Goal: Information Seeking & Learning: Learn about a topic

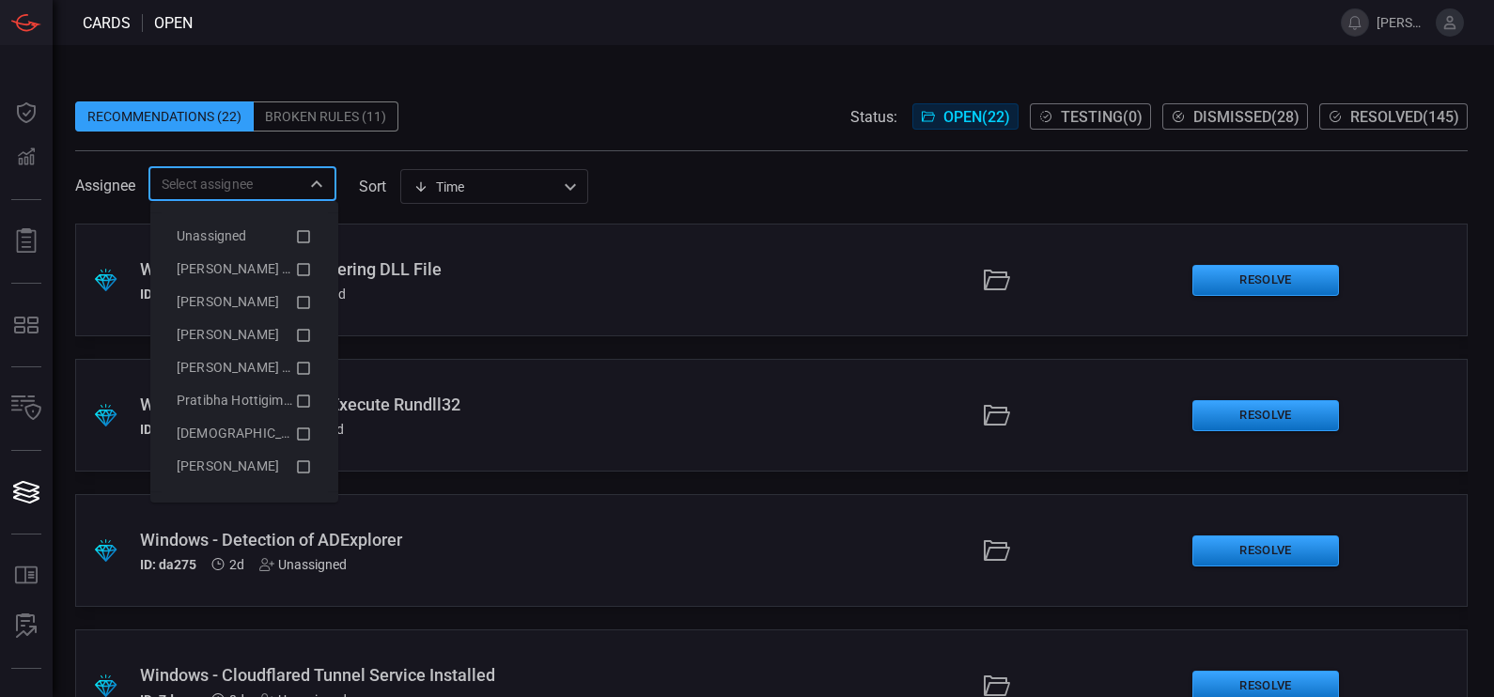
click at [289, 177] on input "text" at bounding box center [227, 183] width 146 height 23
click at [295, 264] on icon at bounding box center [303, 269] width 17 height 23
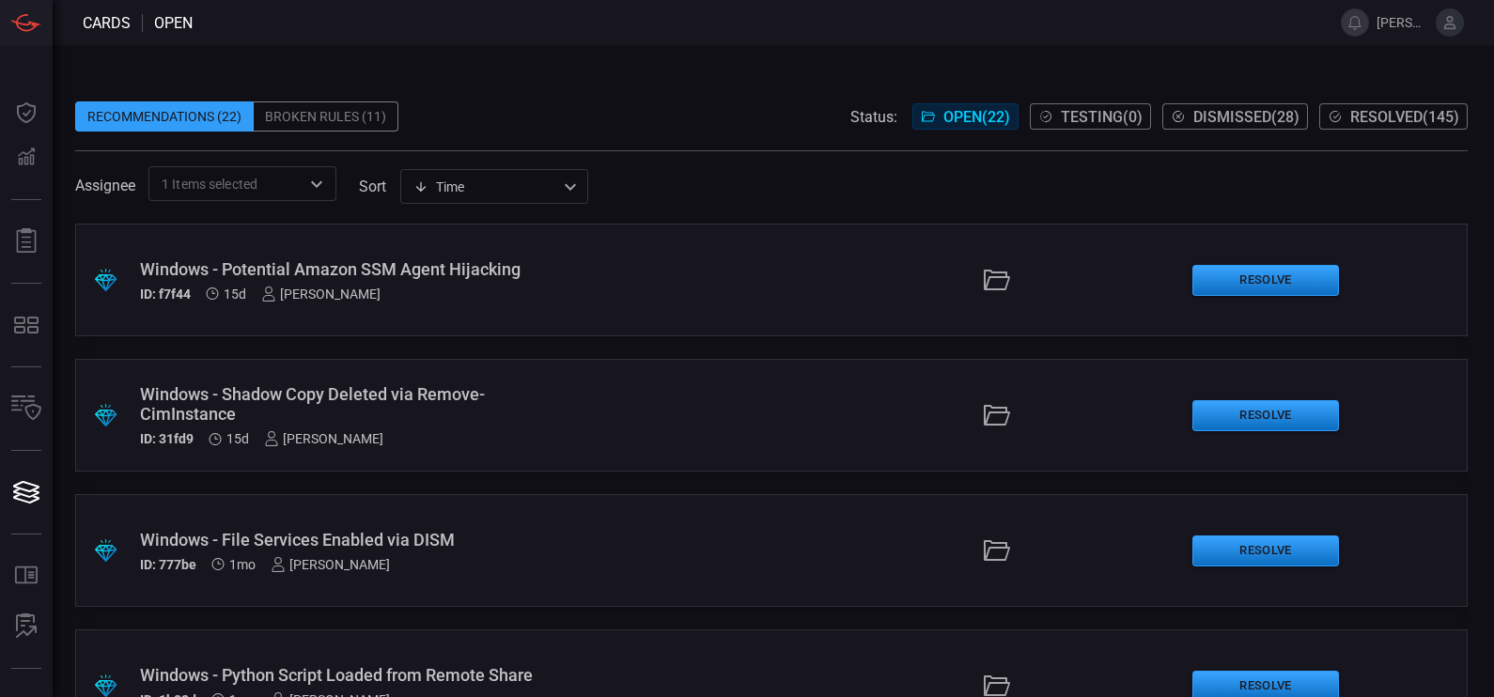
click at [571, 95] on span at bounding box center [771, 87] width 1393 height 28
click at [325, 235] on div ".suggested_cards_icon{fill:url(#suggested_cards_icon);} Windows - Potential Ama…" at bounding box center [771, 280] width 1393 height 113
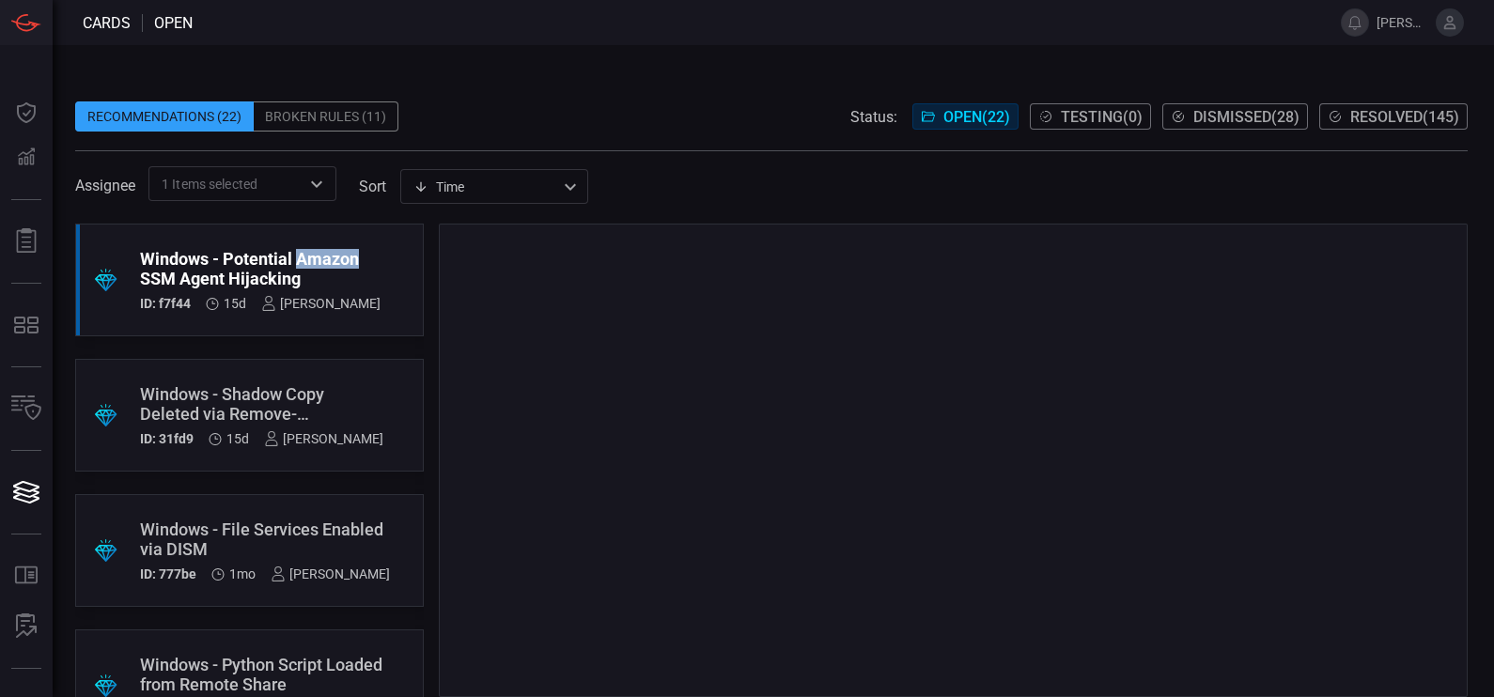
click at [325, 235] on div ".suggested_cards_icon{fill:url(#suggested_cards_icon);} Windows - Potential Ama…" at bounding box center [249, 280] width 349 height 113
click at [534, 70] on div "Recommendations (22) Broken Rules (11) Status: Open ( 22 ) Testing ( 0 ) Dismis…" at bounding box center [774, 371] width 1442 height 652
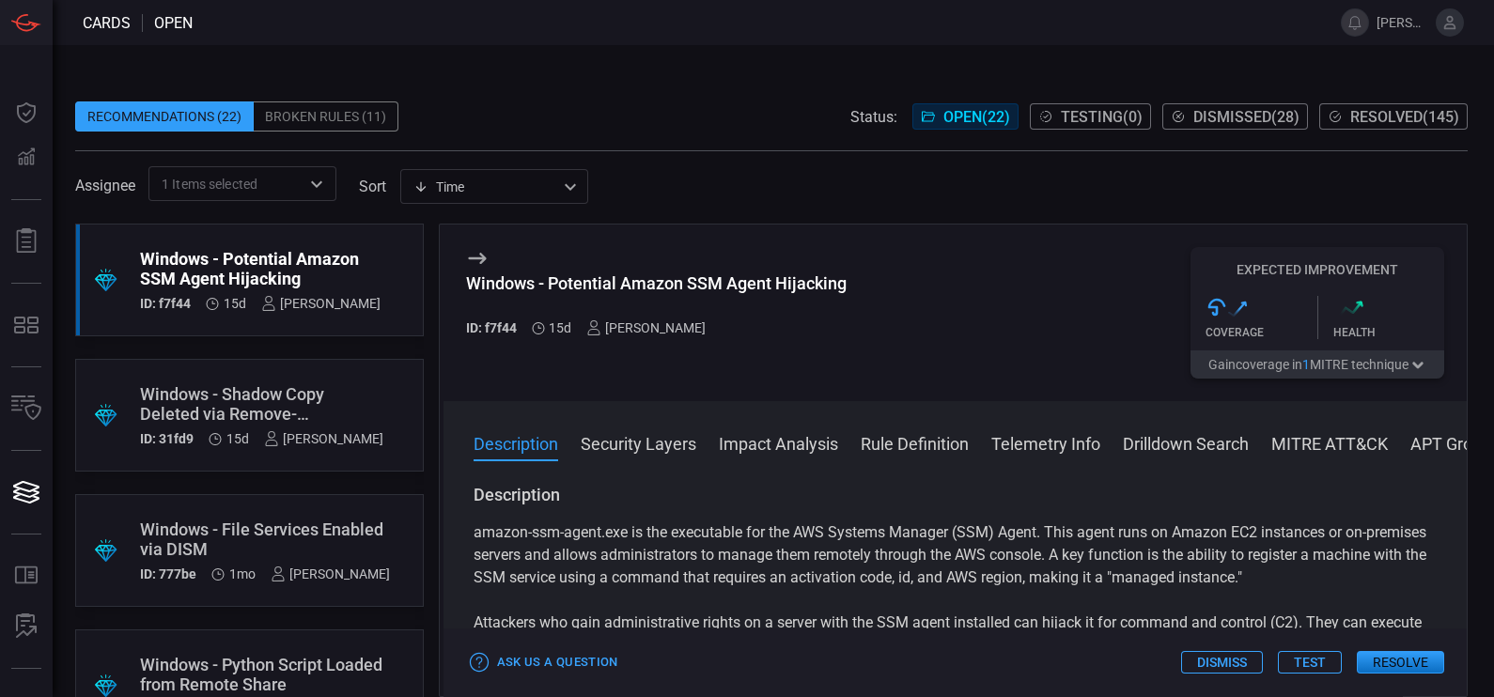
click at [534, 70] on div "Recommendations (22) Broken Rules (11) Status: Open ( 22 ) Testing ( 0 ) Dismis…" at bounding box center [774, 371] width 1442 height 652
click at [570, 132] on span at bounding box center [771, 141] width 1393 height 19
click at [634, 454] on button "Security Layers" at bounding box center [639, 442] width 116 height 23
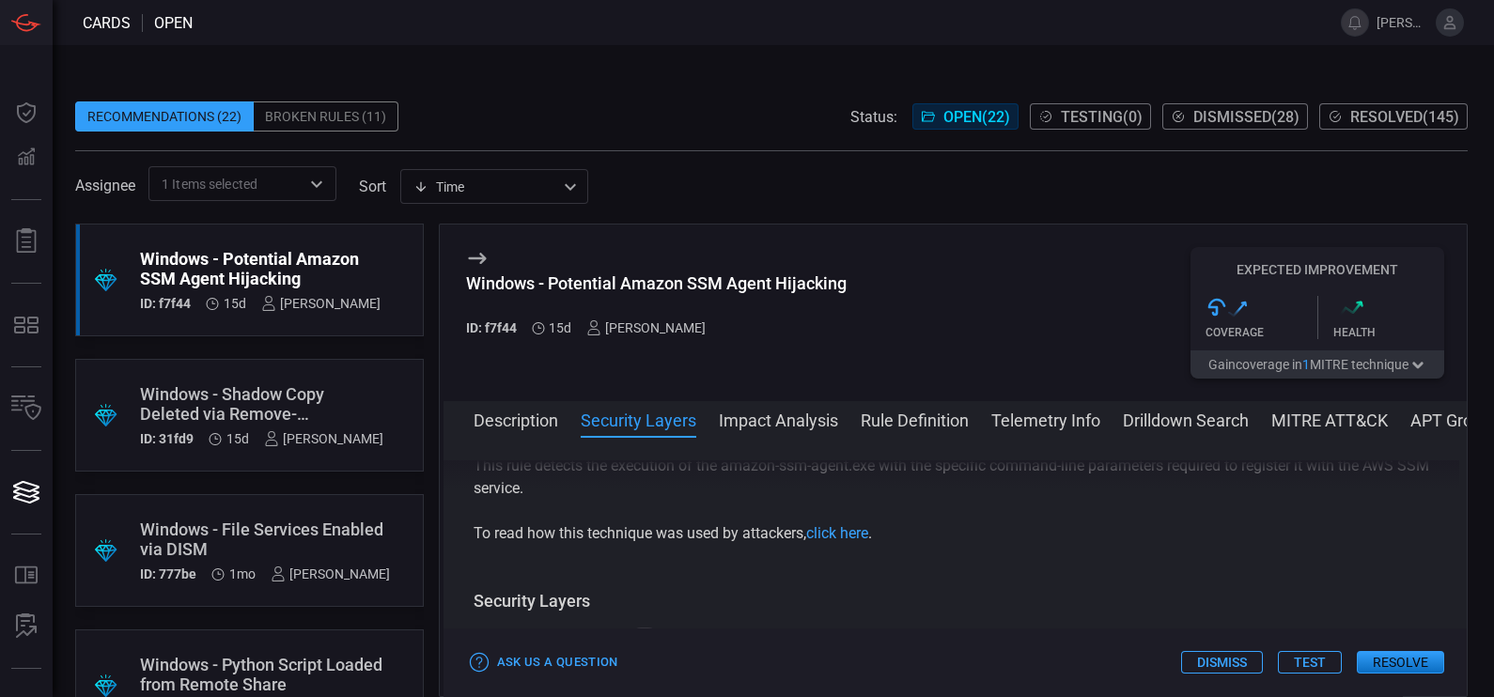
scroll to position [357, 0]
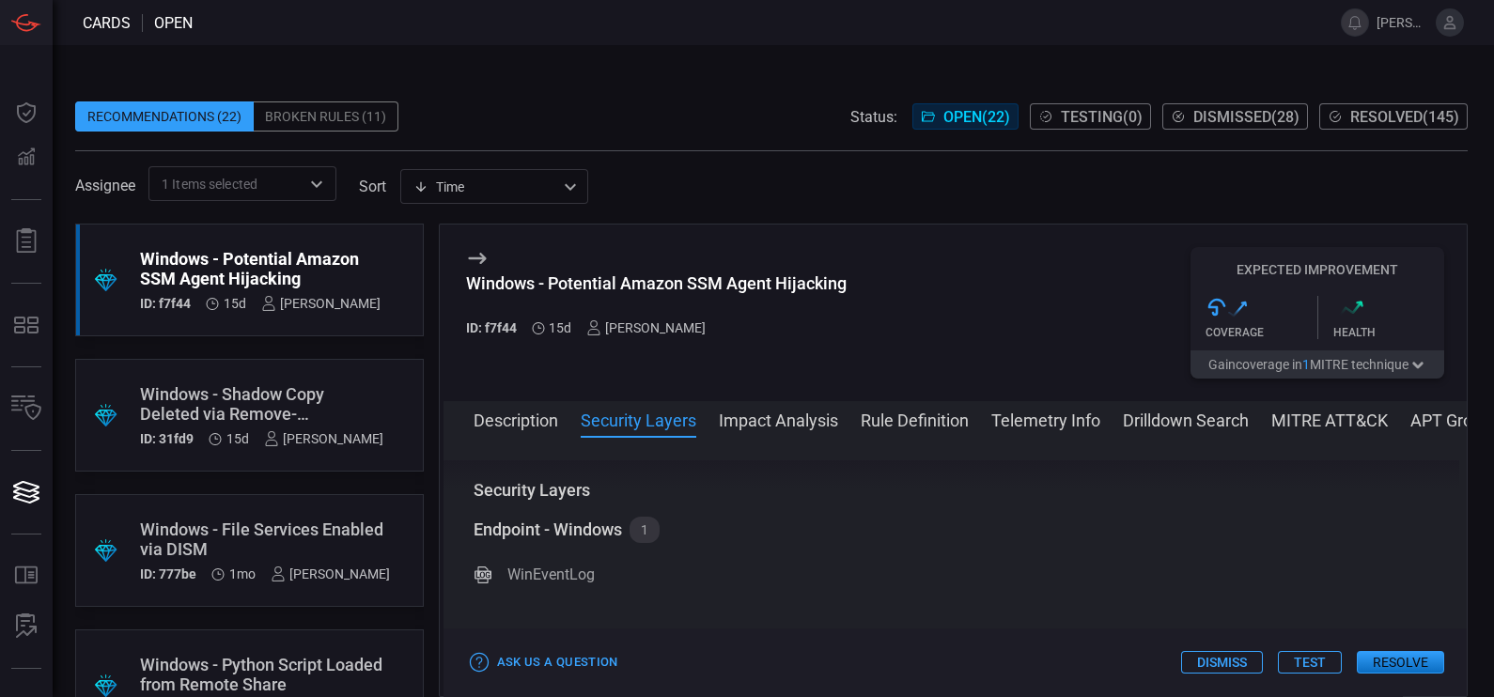
click at [788, 430] on button "Impact Analysis" at bounding box center [778, 419] width 119 height 23
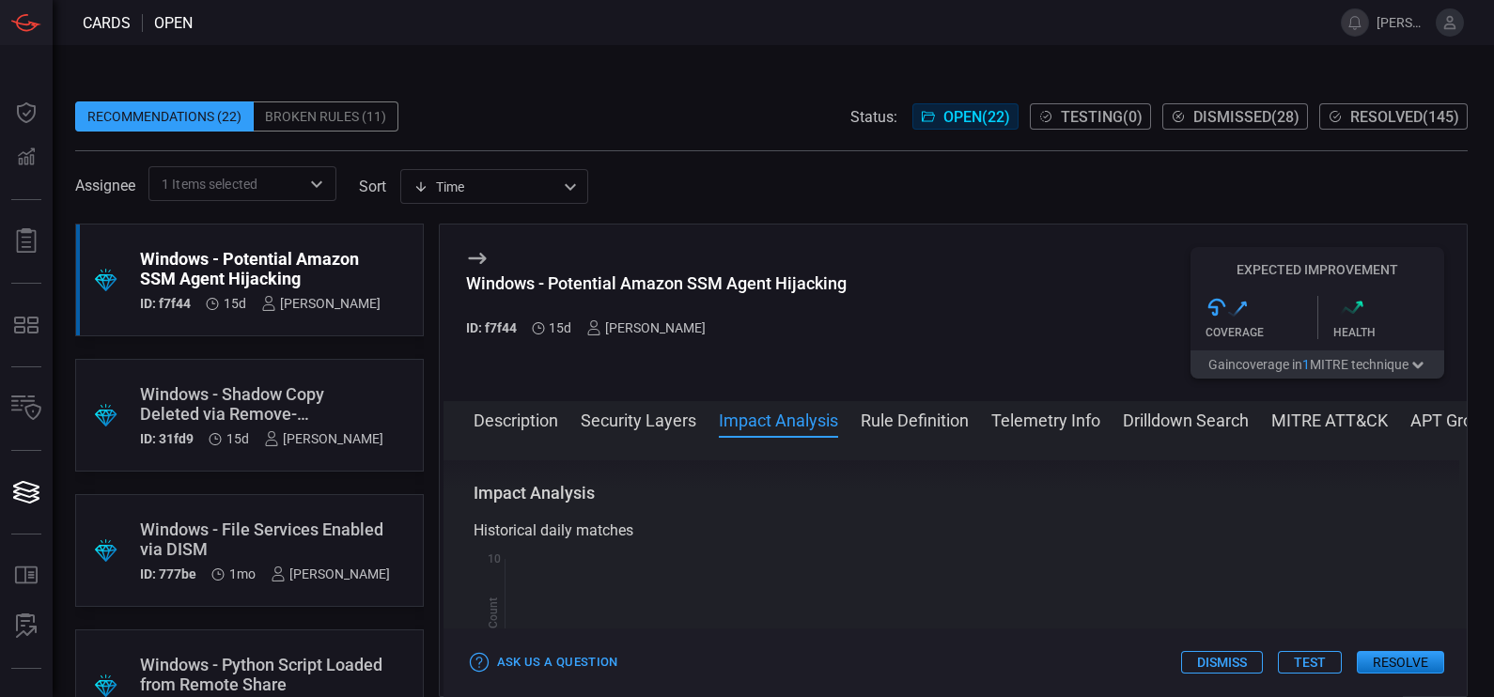
scroll to position [517, 0]
click at [916, 421] on button "Rule Definition" at bounding box center [915, 419] width 108 height 23
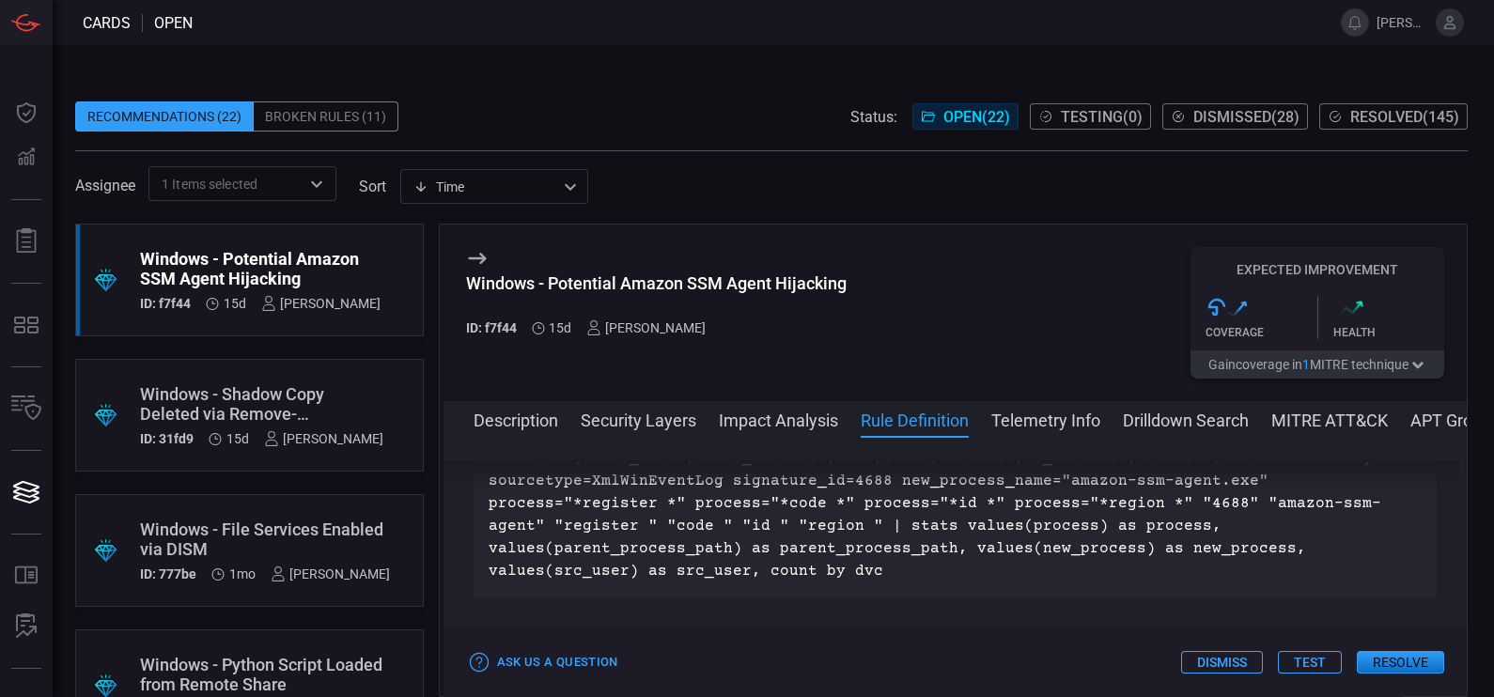
scroll to position [970, 0]
click at [1011, 413] on button "Telemetry Info" at bounding box center [1046, 419] width 109 height 23
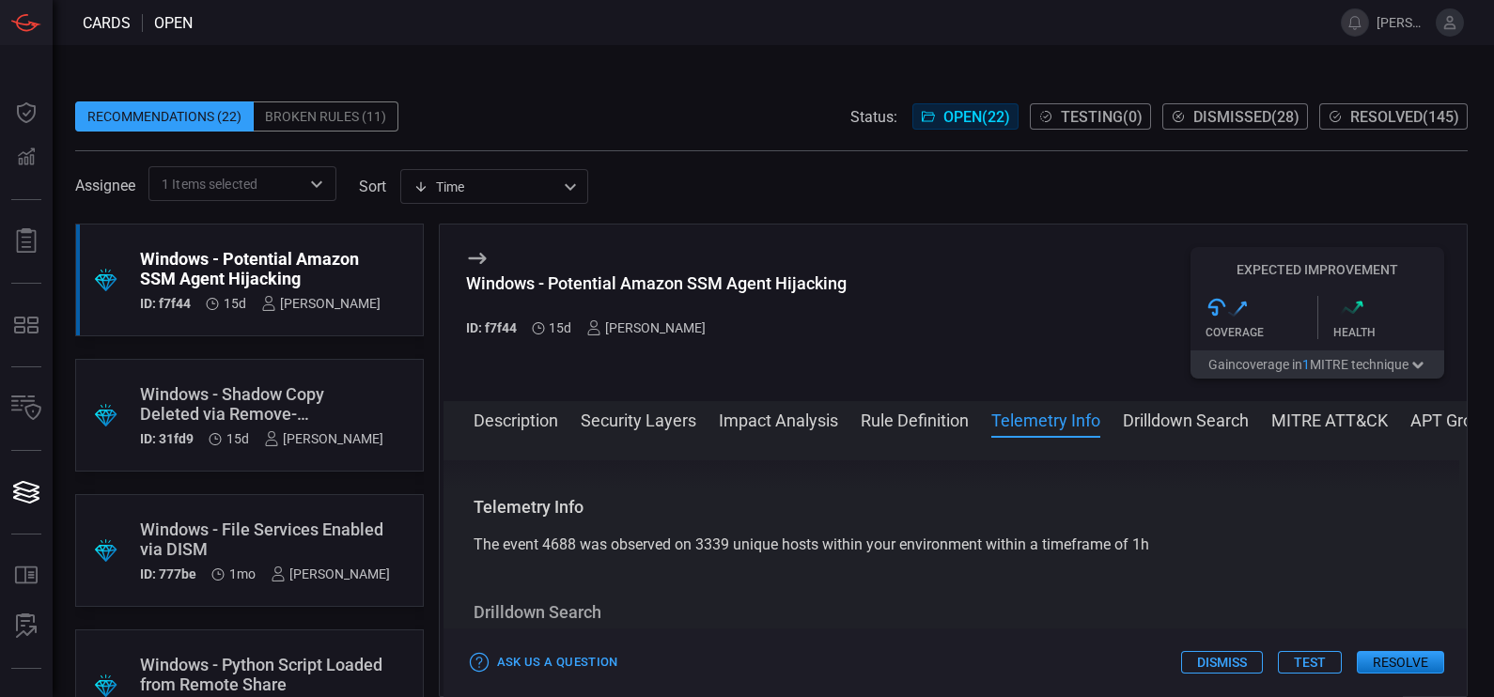
scroll to position [1132, 0]
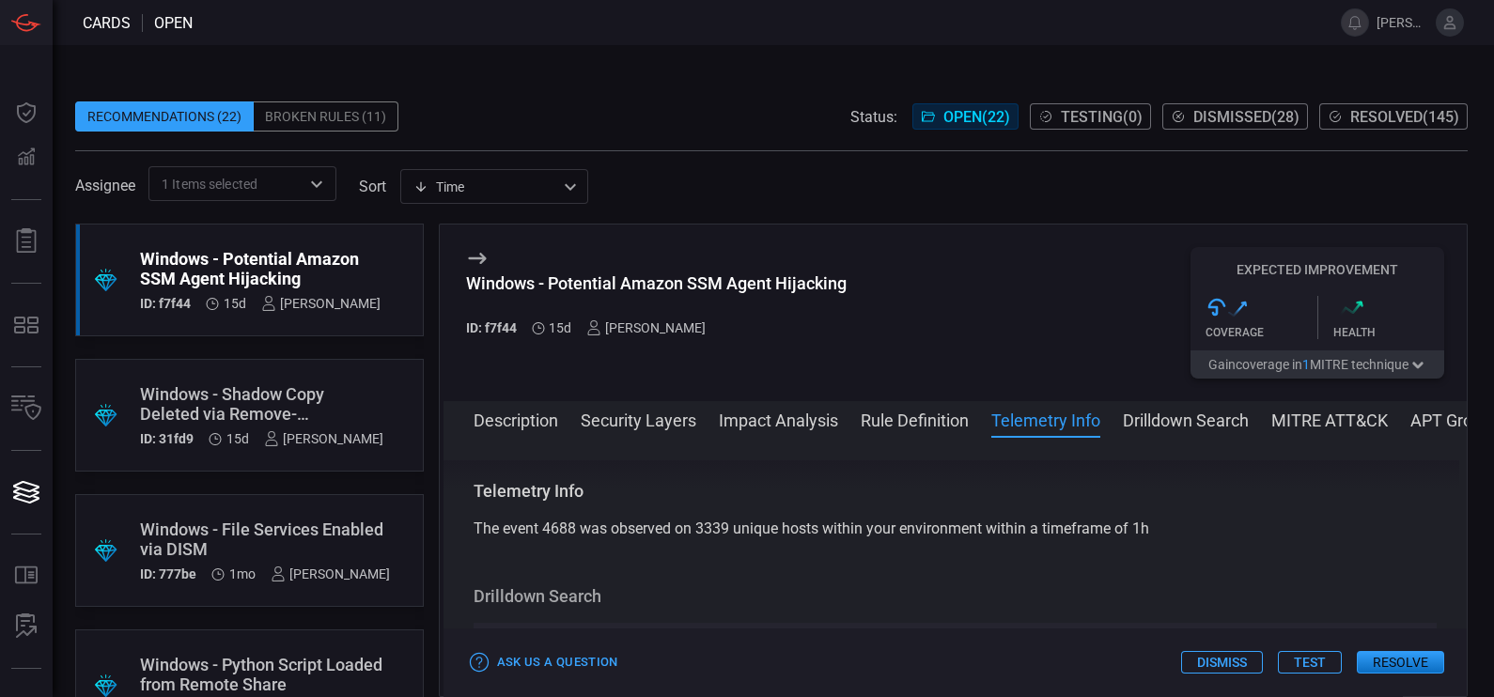
click at [1166, 419] on button "Drilldown Search" at bounding box center [1186, 419] width 126 height 23
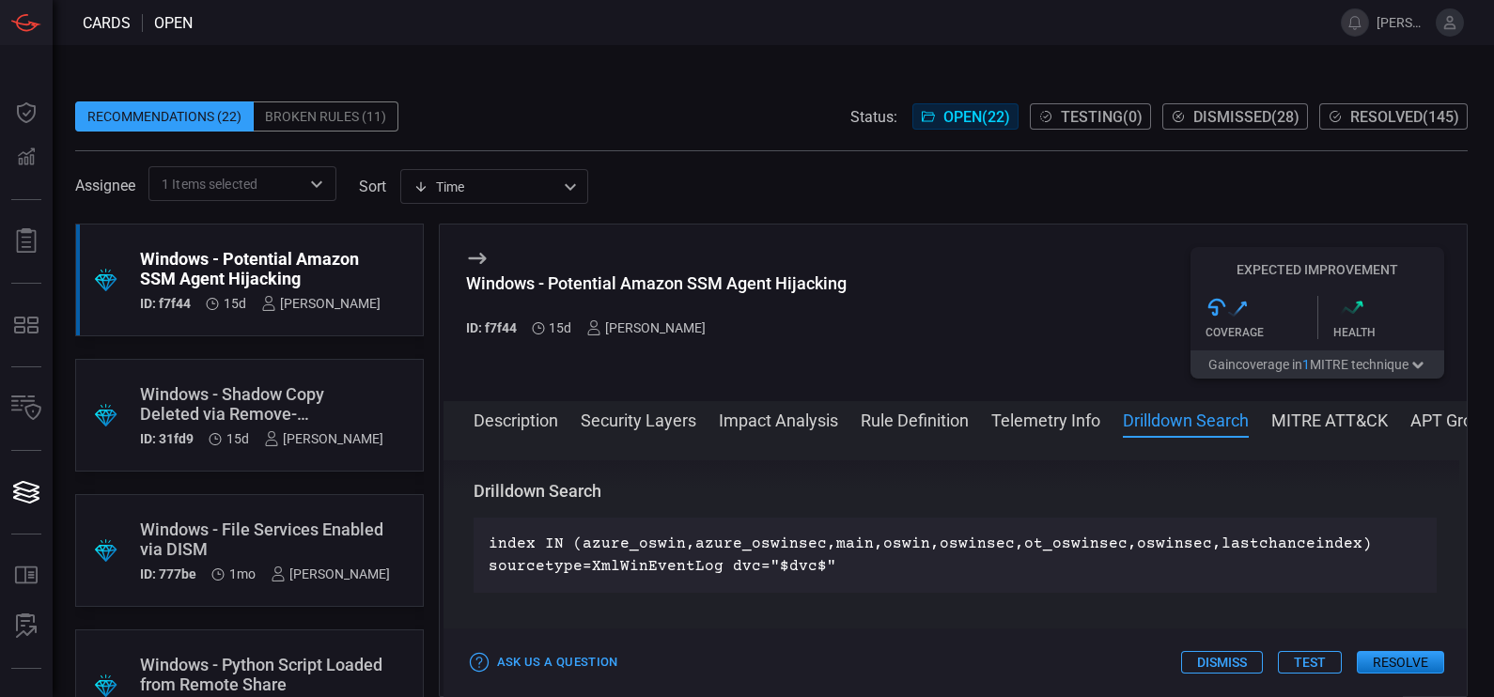
click at [1278, 421] on button "MITRE ATT&CK" at bounding box center [1330, 419] width 117 height 23
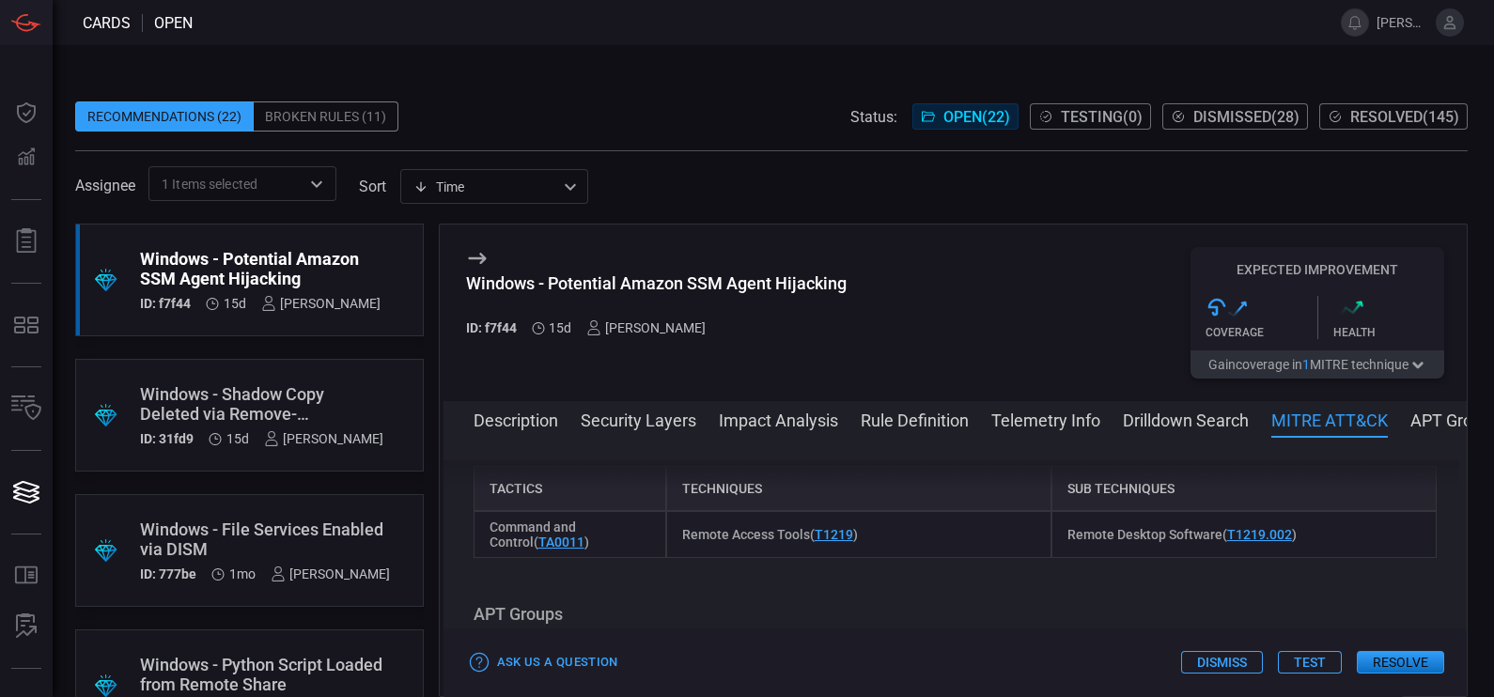
scroll to position [1441, 0]
click at [1428, 430] on button "APT Groups" at bounding box center [1455, 419] width 89 height 23
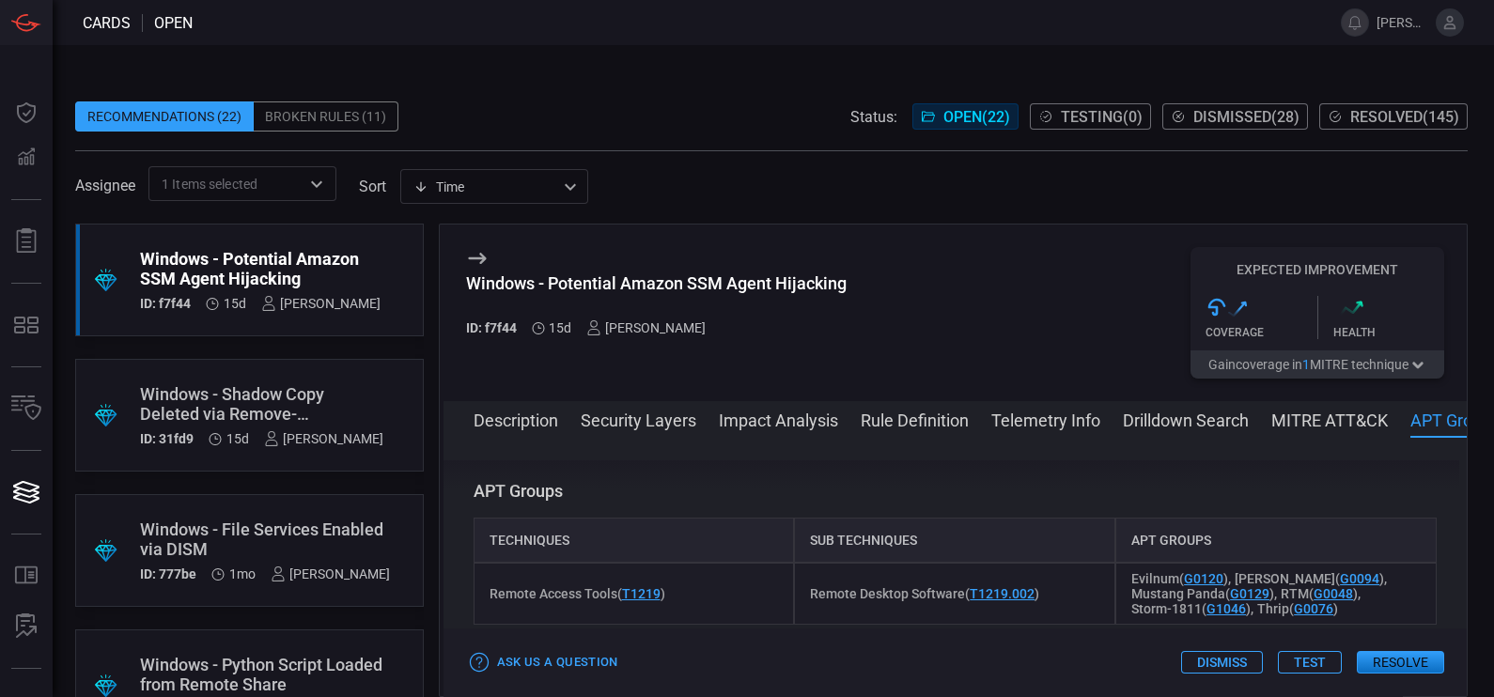
click at [536, 415] on button "Description" at bounding box center [516, 419] width 85 height 23
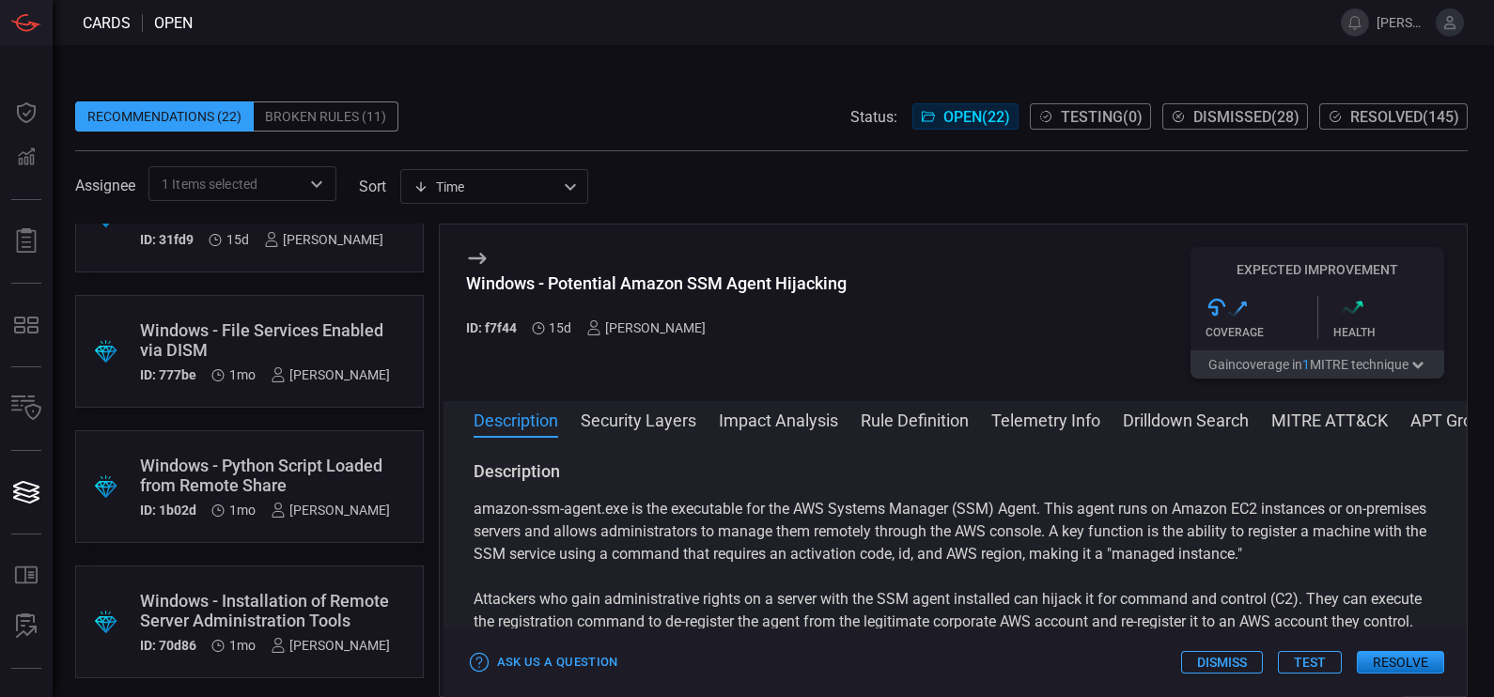
scroll to position [202, 0]
click at [321, 595] on div "Windows - Installation of Remote Server Administration Tools" at bounding box center [265, 607] width 250 height 39
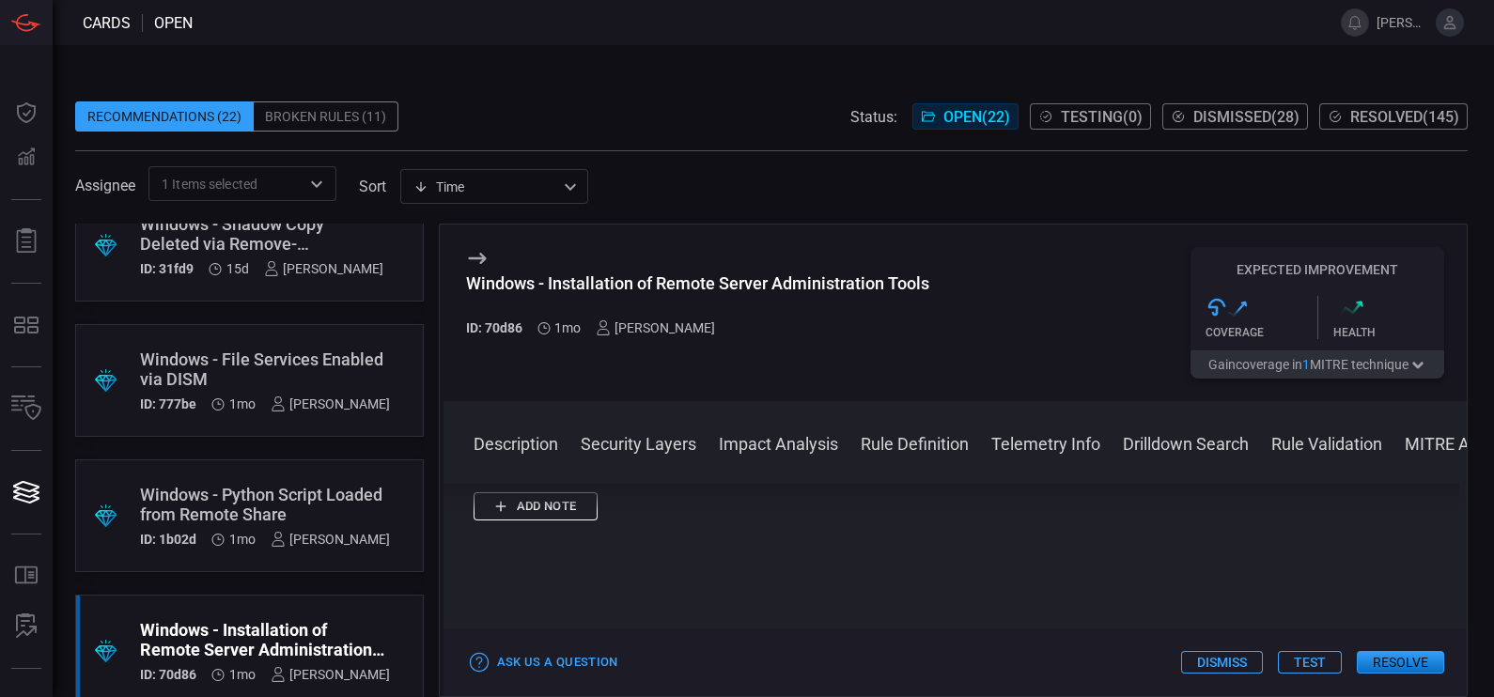
scroll to position [202, 0]
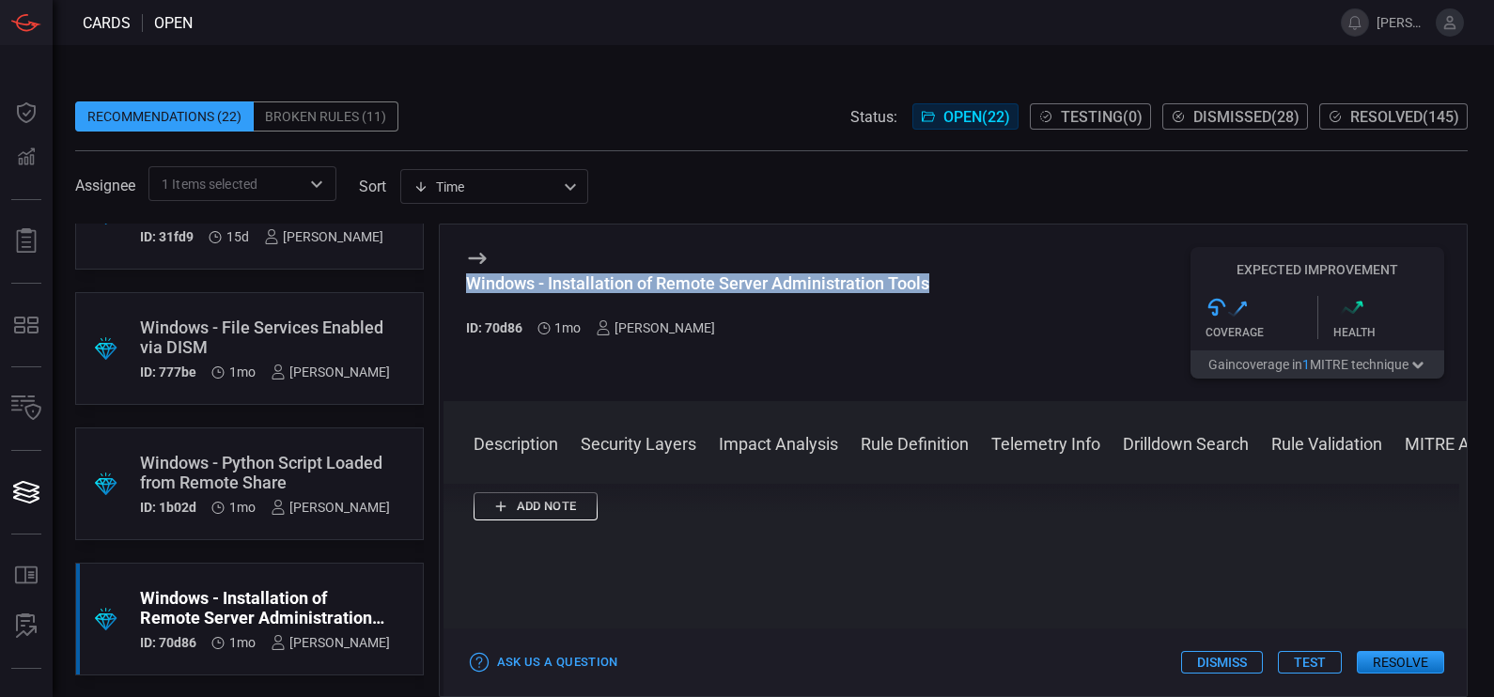
drag, startPoint x: 945, startPoint y: 284, endPoint x: 468, endPoint y: 294, distance: 476.6
click at [468, 294] on div "Windows - Installation of Remote Server Administration Tools ID: 70d86 1mo [PER…" at bounding box center [956, 313] width 1025 height 177
copy div "Windows - Installation of Remote Server Administration Tools"
click at [557, 450] on button "Description" at bounding box center [516, 442] width 85 height 23
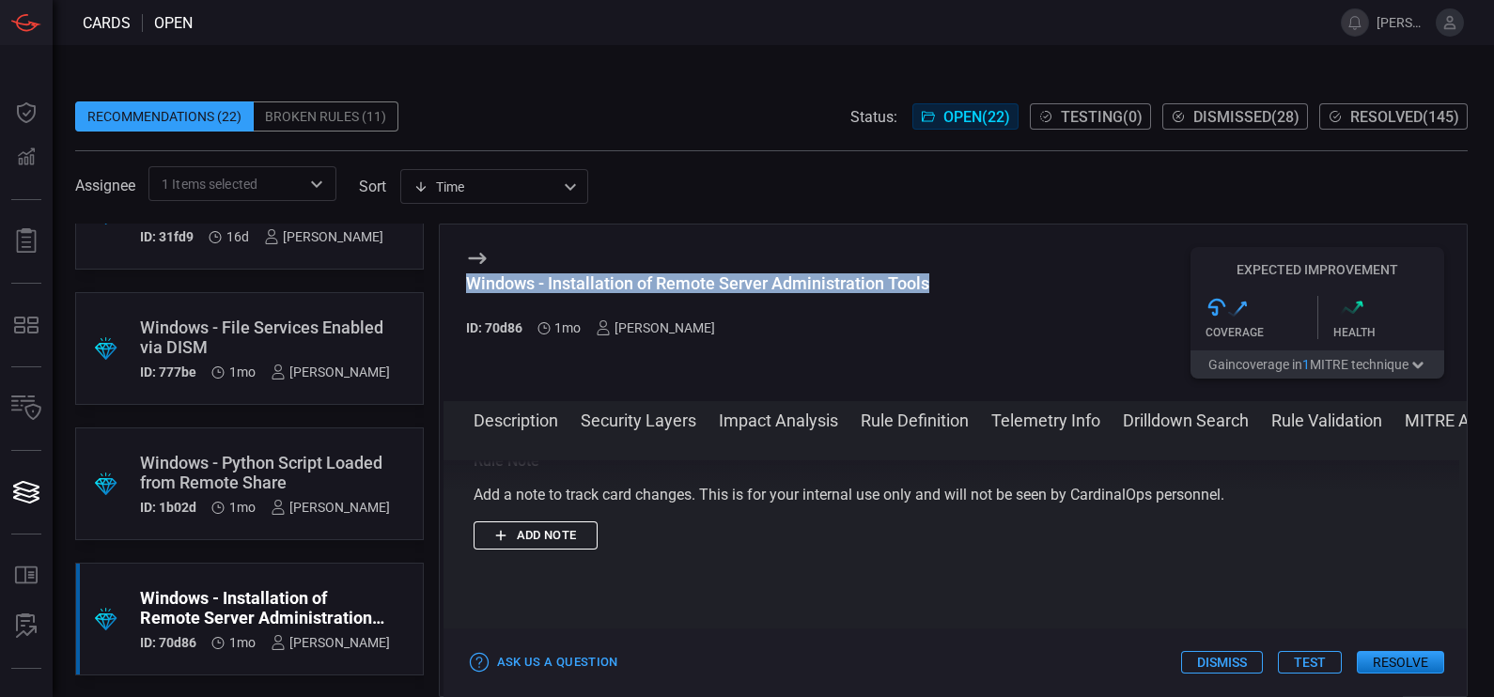
scroll to position [2933, 0]
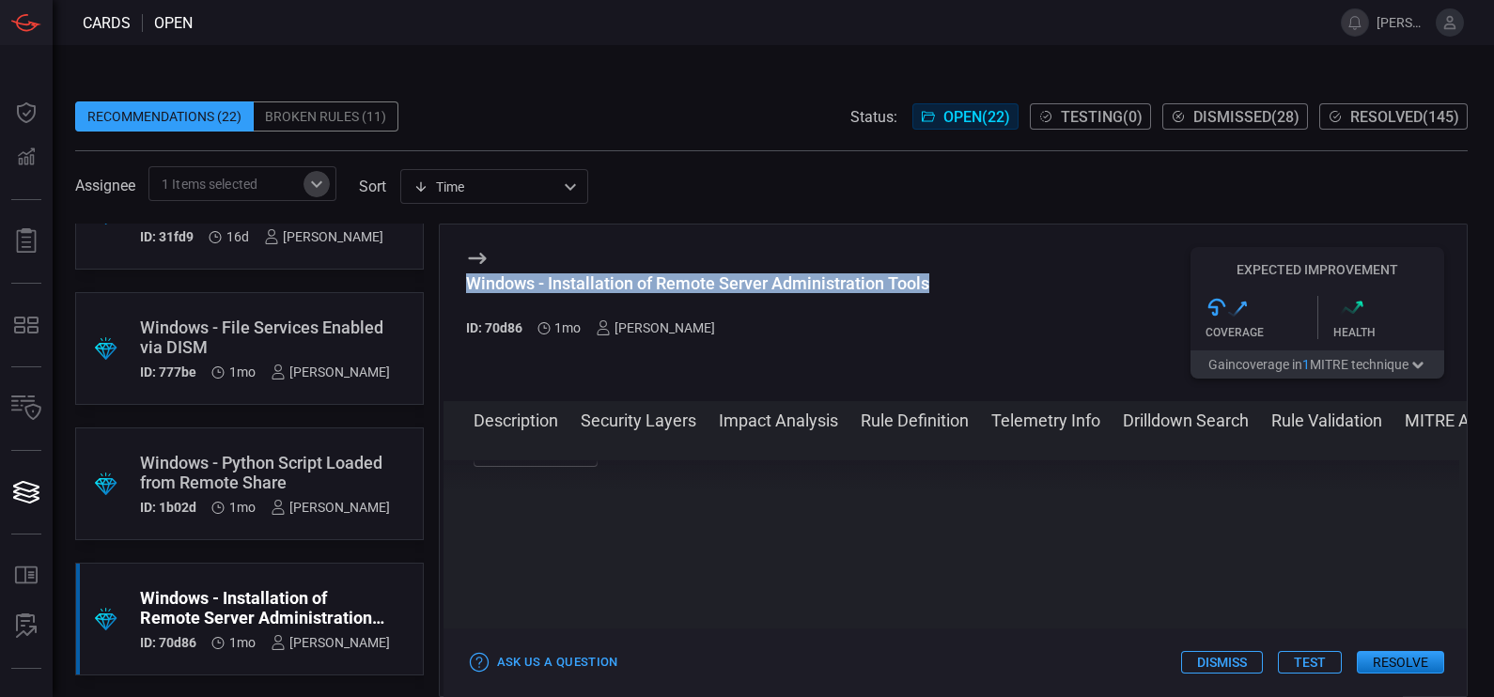
click at [323, 188] on icon "Open" at bounding box center [316, 184] width 23 height 23
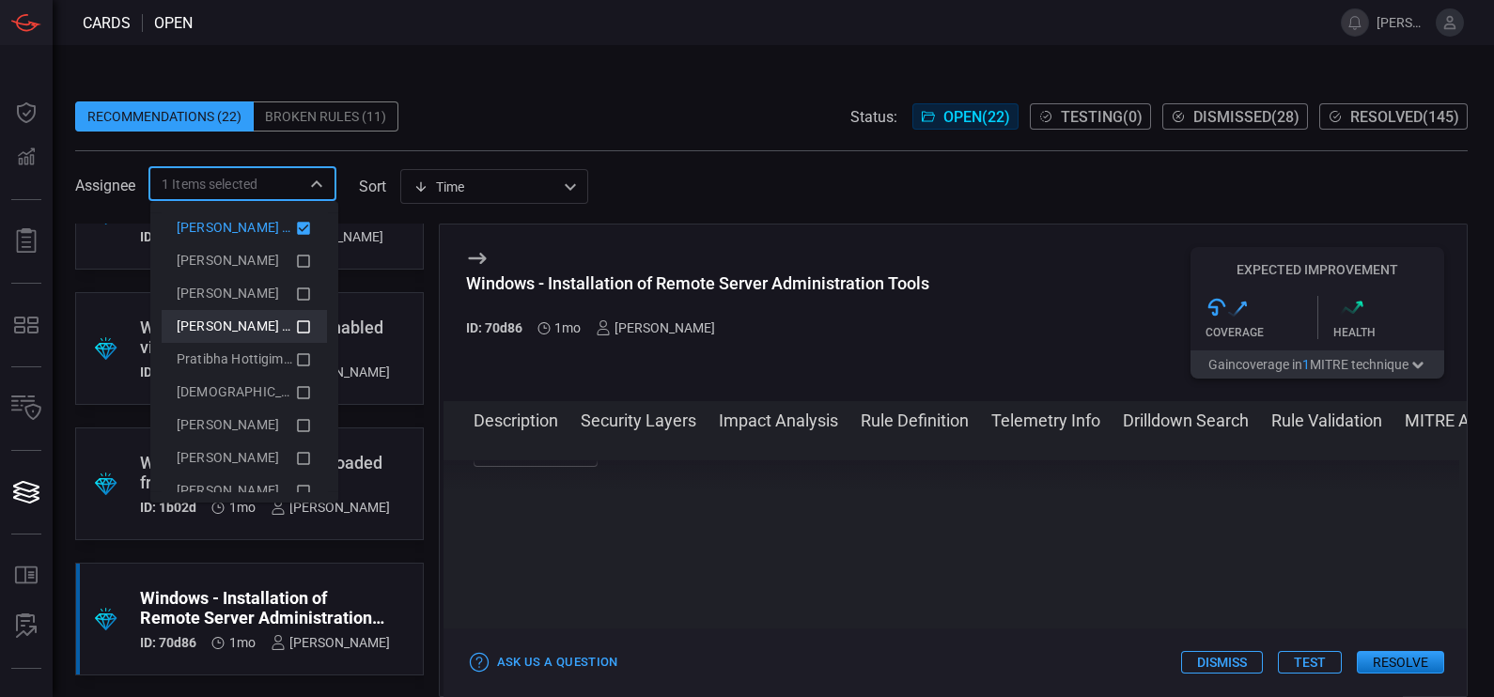
scroll to position [0, 0]
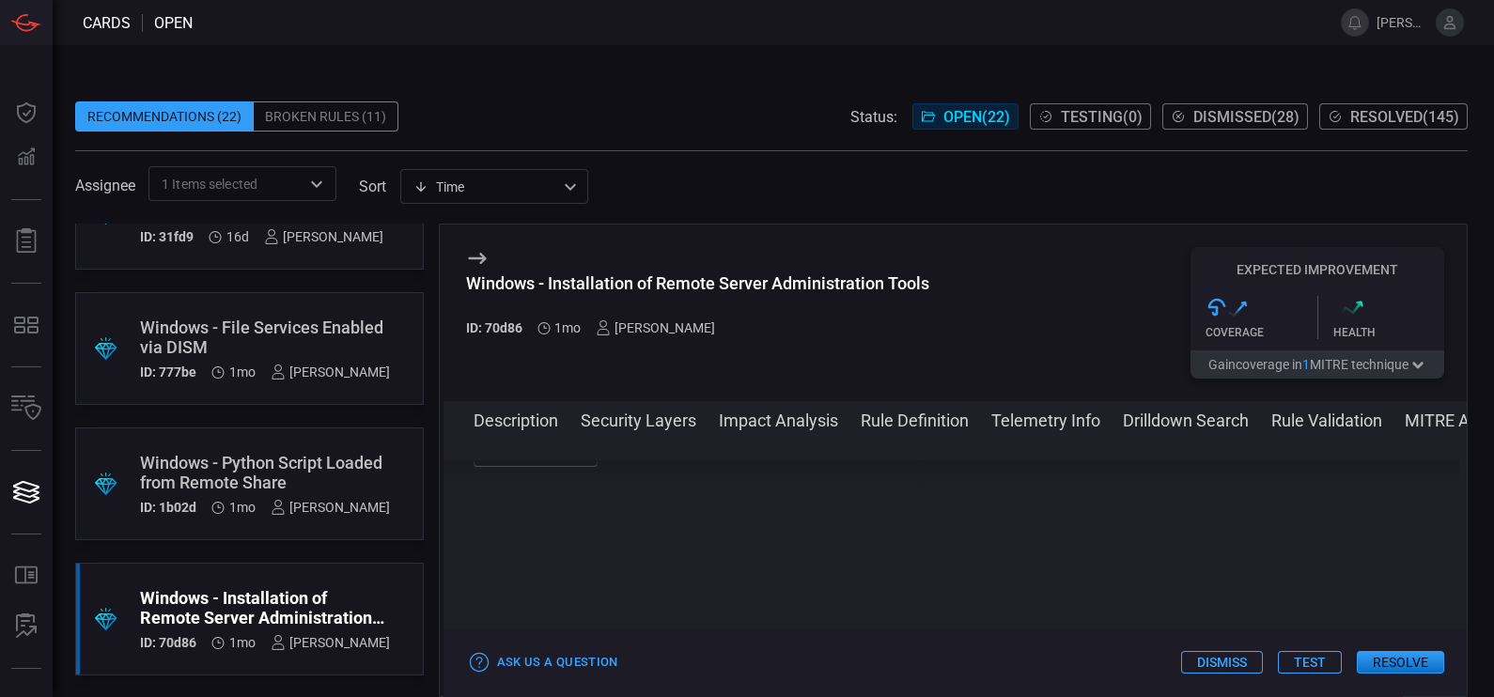
click at [544, 50] on div "Recommendations (22) Broken Rules (11) Status: Open ( 22 ) Testing ( 0 ) Dismis…" at bounding box center [774, 371] width 1442 height 652
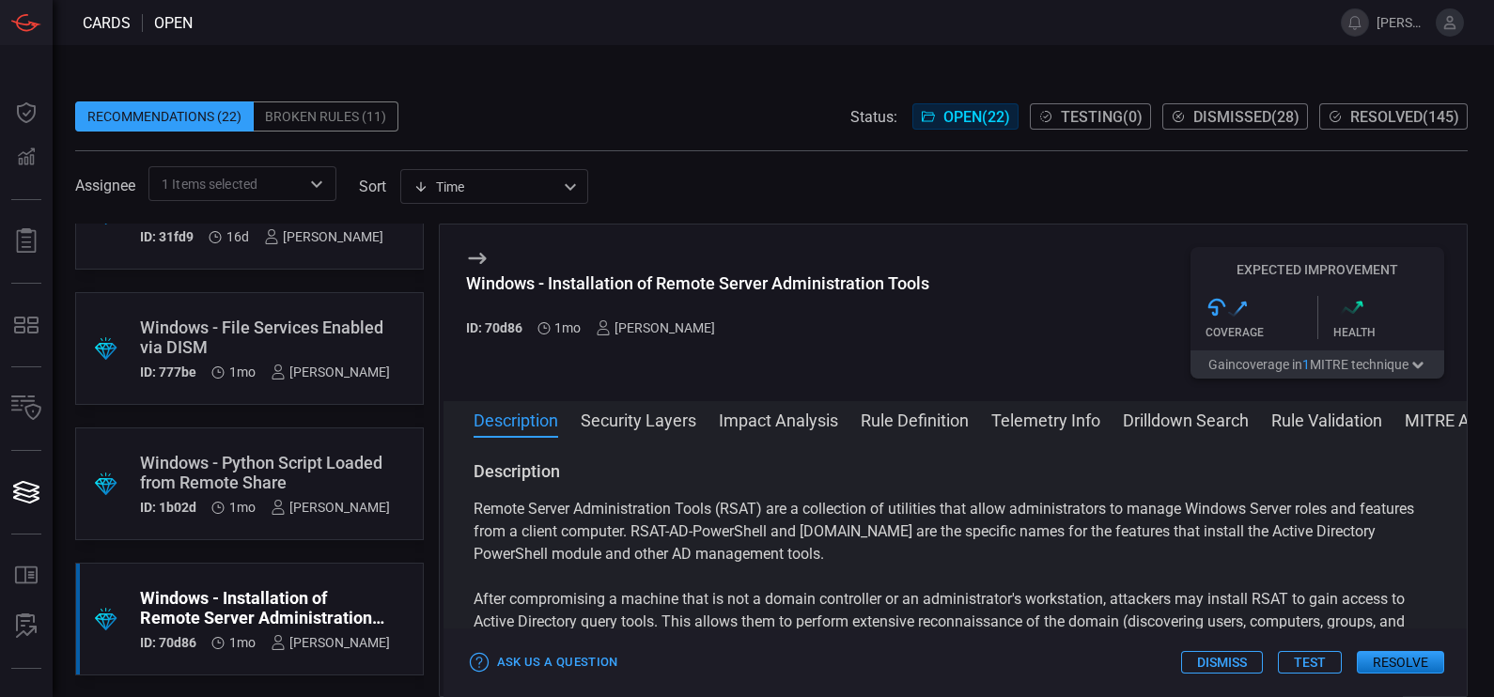
click at [1211, 430] on button "Drilldown Search" at bounding box center [1186, 419] width 126 height 23
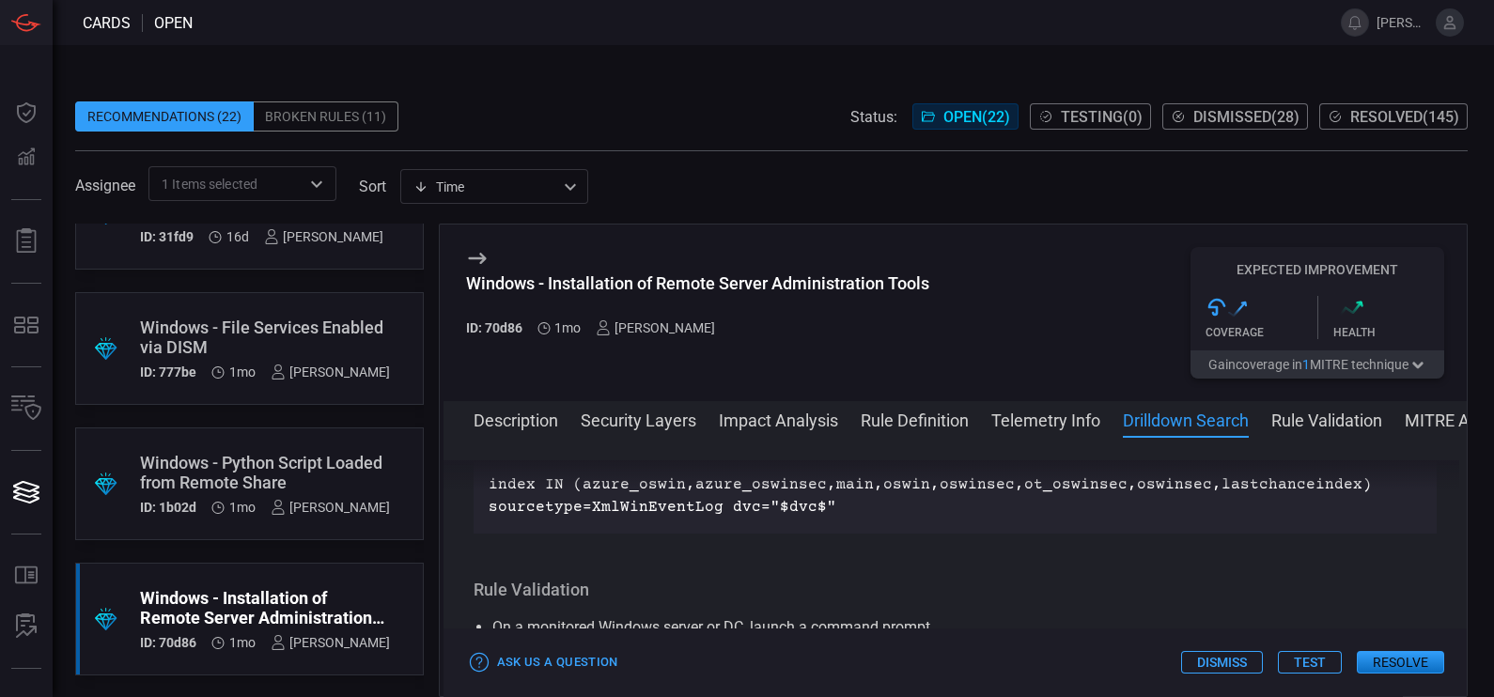
scroll to position [1273, 0]
click at [1413, 416] on button "MITRE ATT&CK" at bounding box center [1463, 419] width 117 height 23
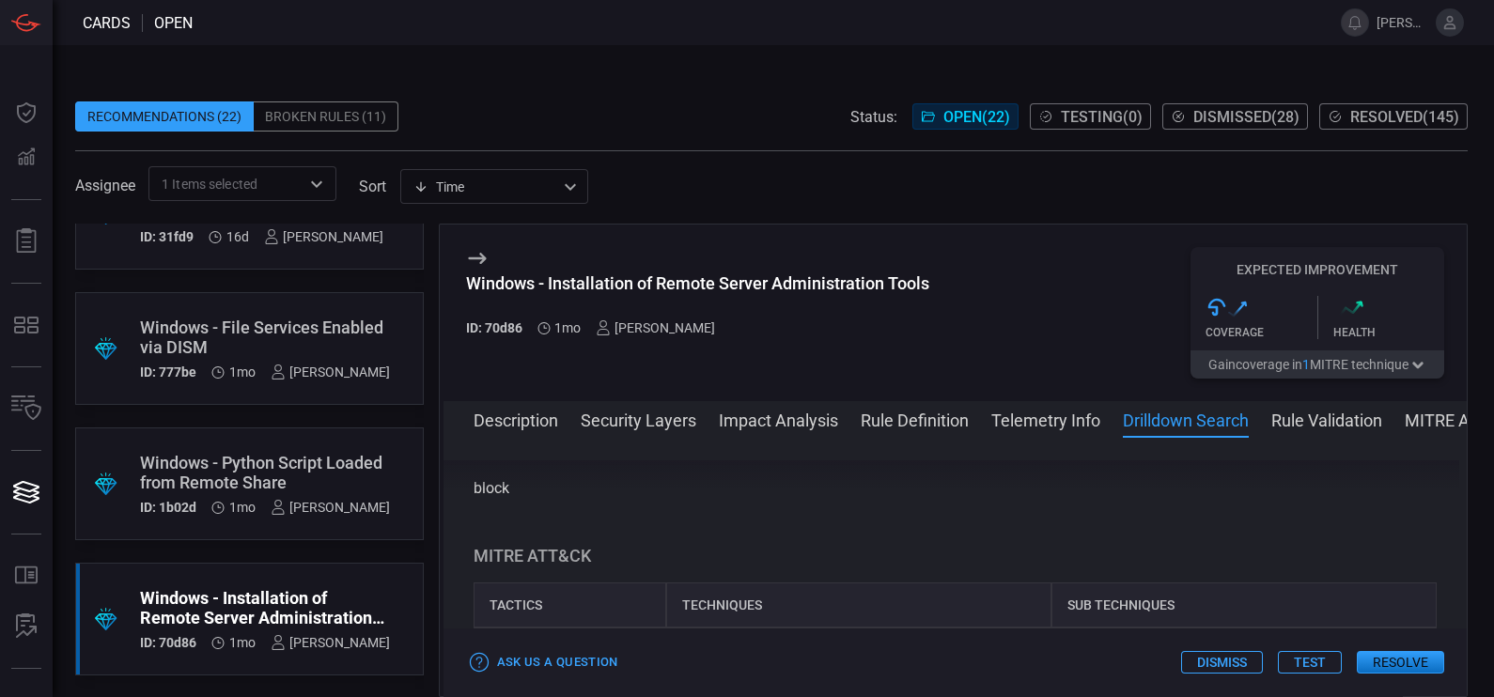
scroll to position [1628, 0]
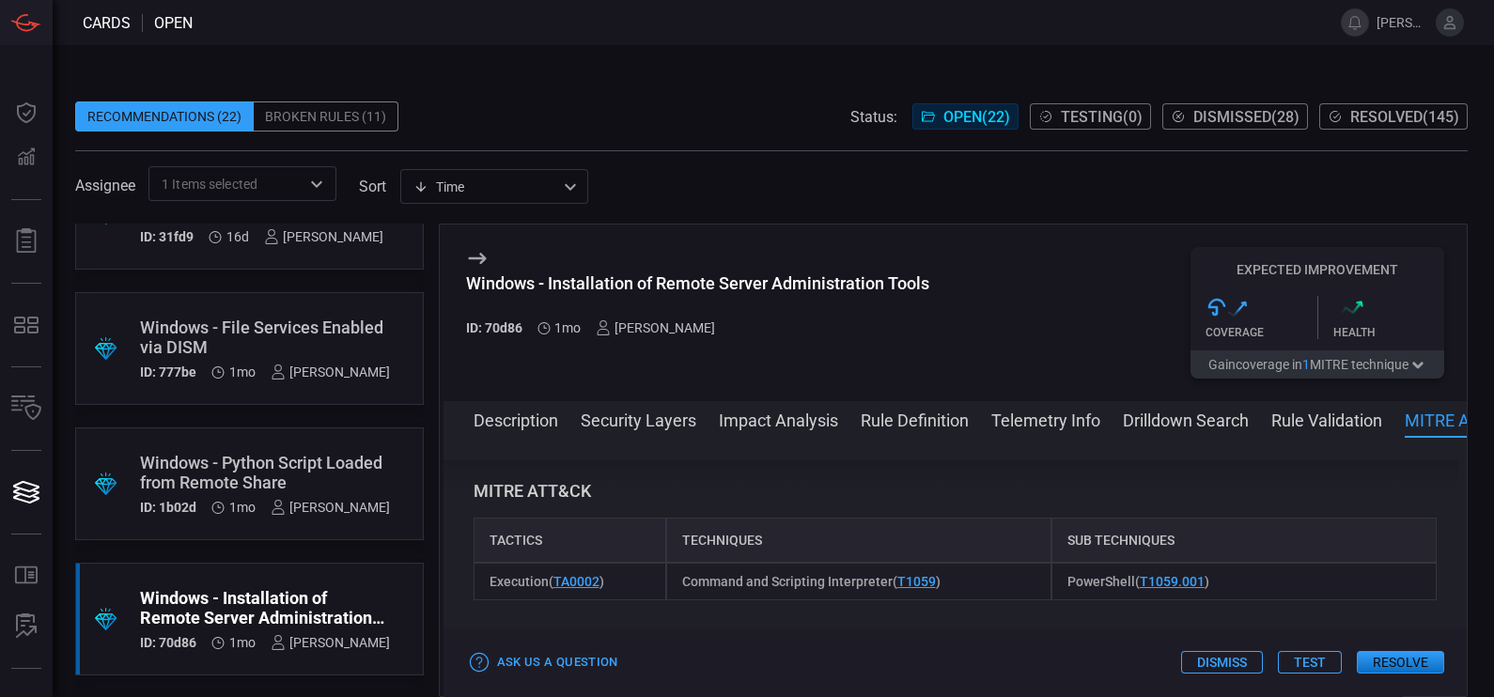
click at [1063, 420] on button "Telemetry Info" at bounding box center [1046, 419] width 109 height 23
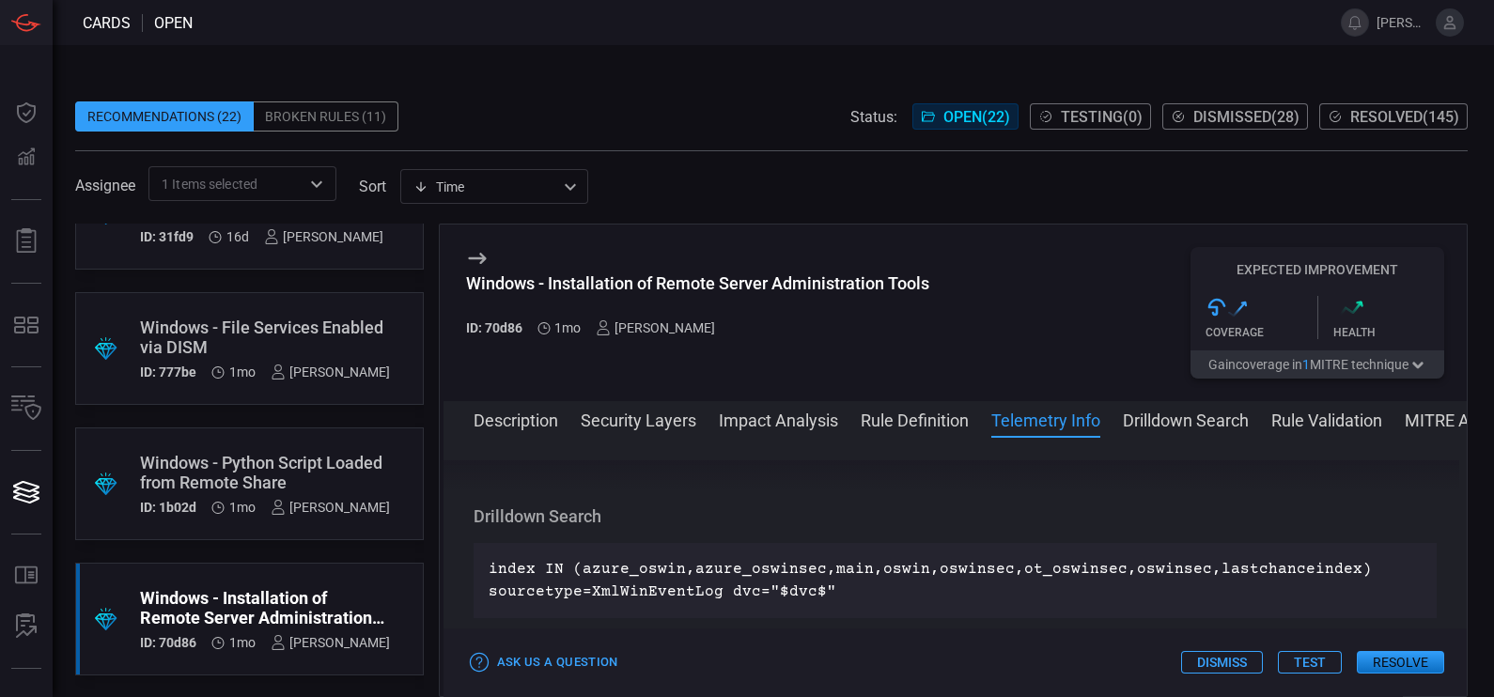
scroll to position [1109, 0]
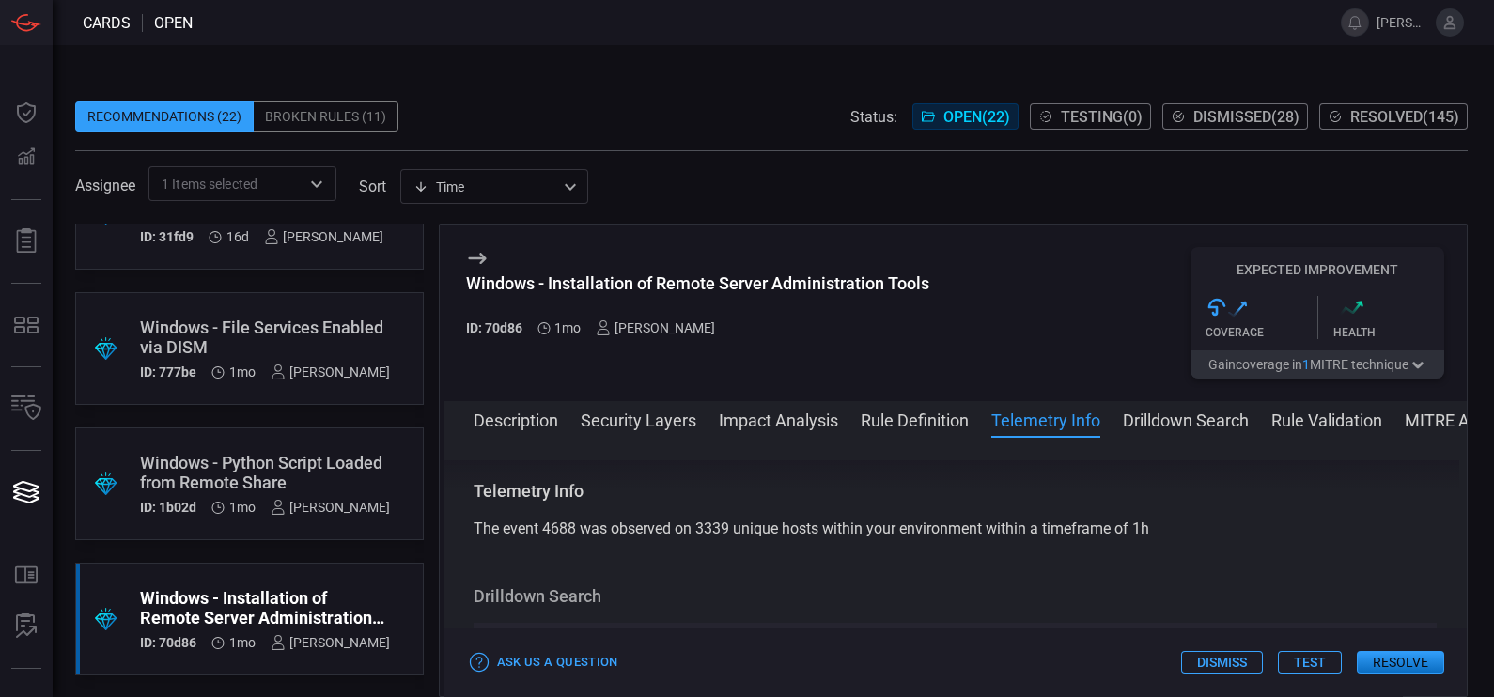
click at [835, 423] on button "Impact Analysis" at bounding box center [778, 419] width 119 height 23
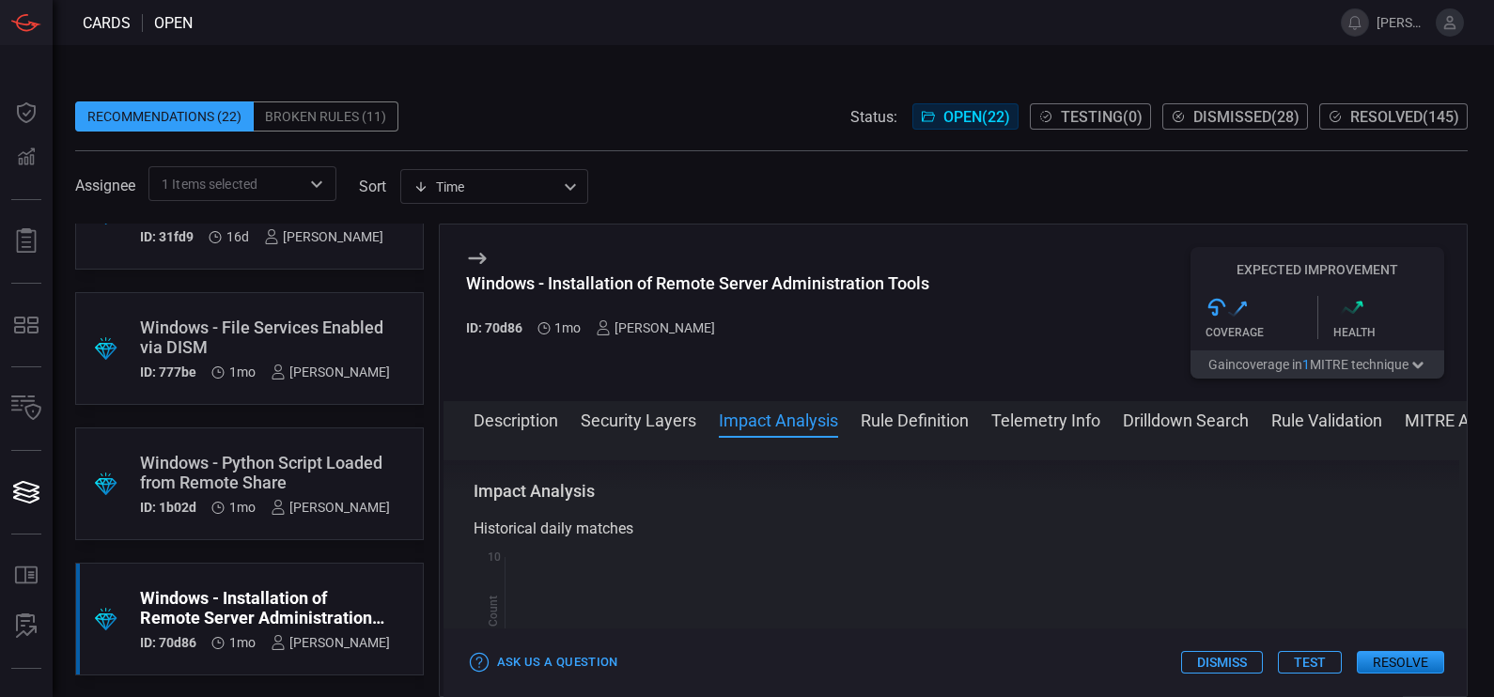
click at [908, 416] on button "Rule Definition" at bounding box center [915, 419] width 108 height 23
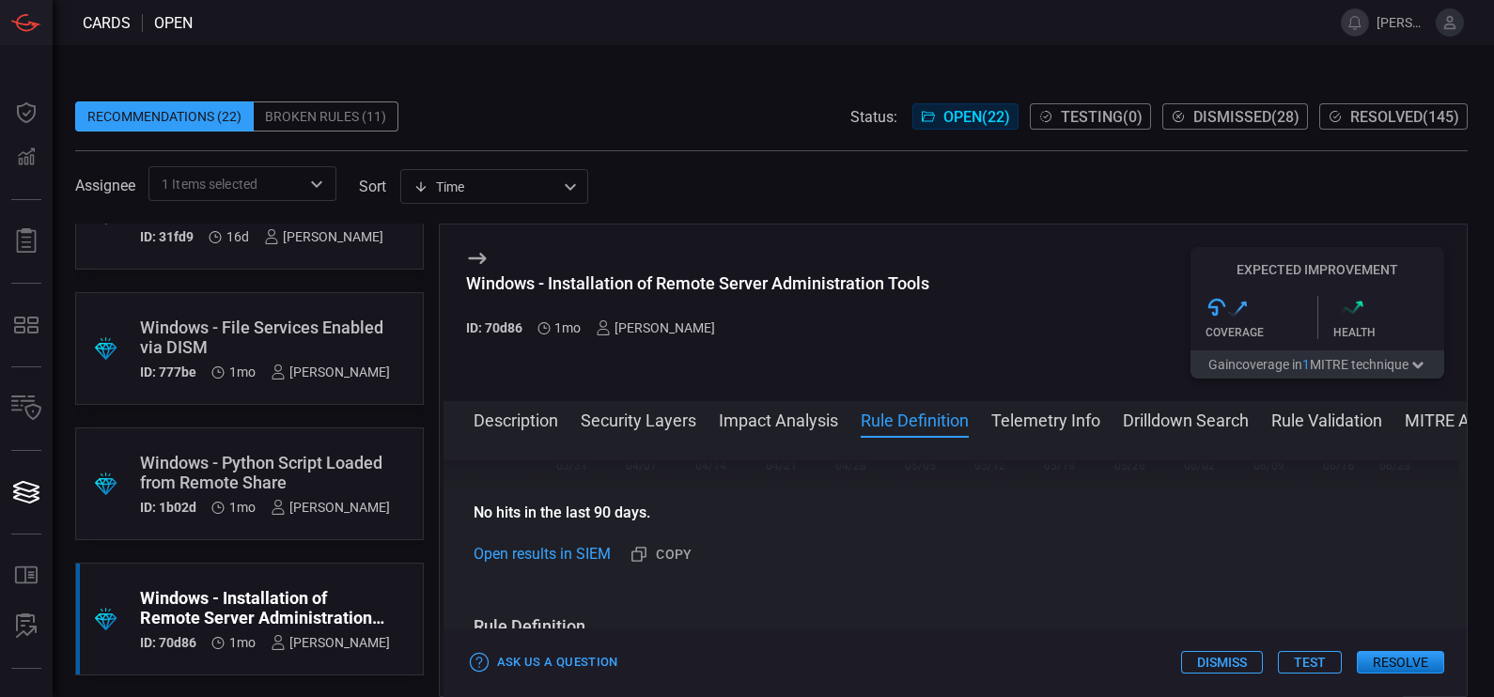
scroll to position [646, 0]
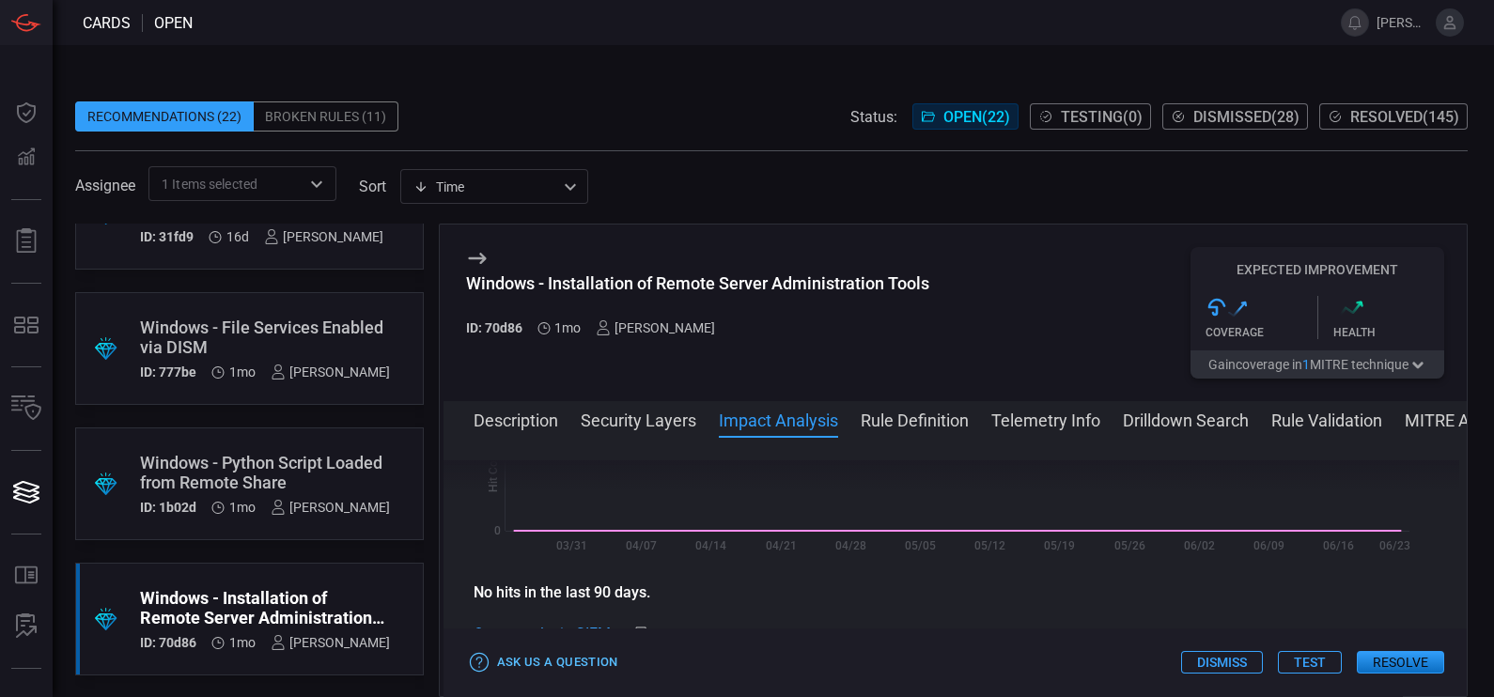
drag, startPoint x: 890, startPoint y: 570, endPoint x: 498, endPoint y: 651, distance: 400.4
click at [498, 651] on div "Windows - Installation of Remote Server Administration Tools ID: 70d86 1mo [PER…" at bounding box center [954, 461] width 1030 height 474
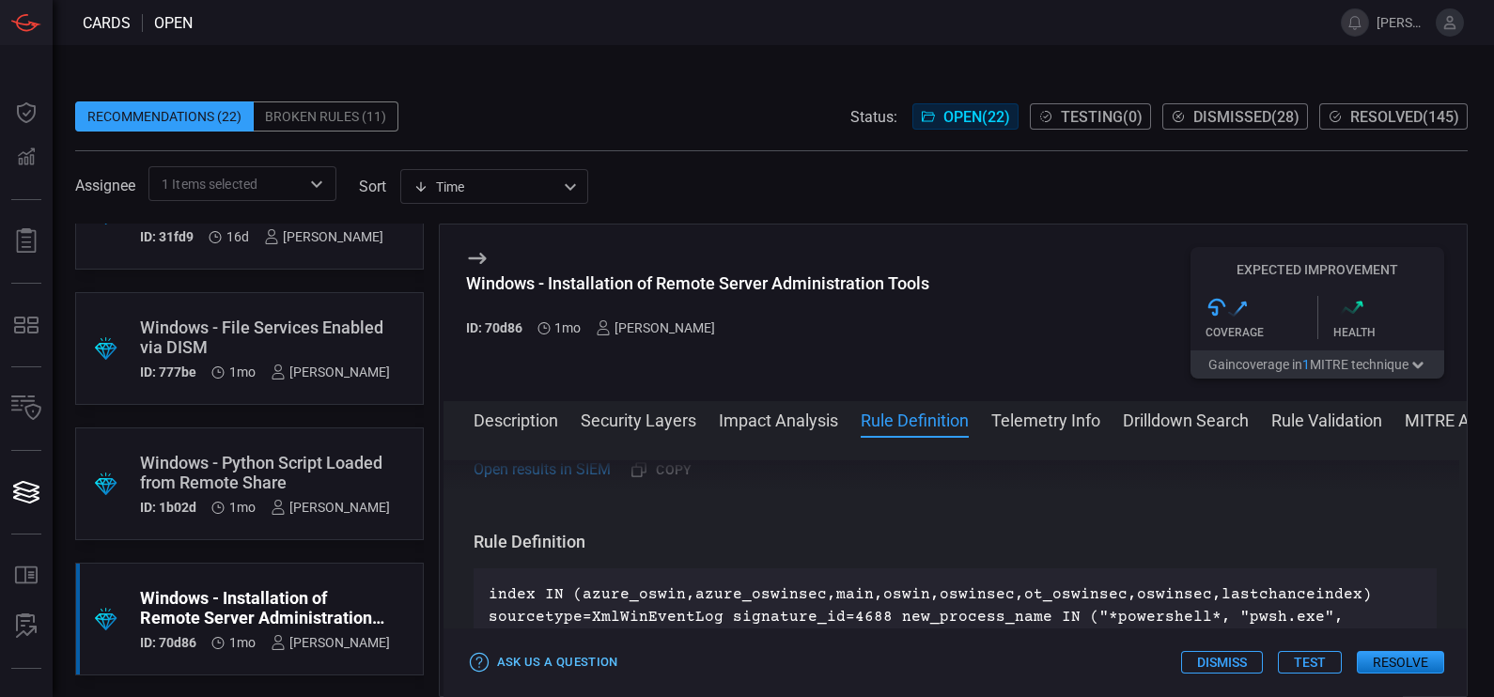
scroll to position [812, 0]
drag, startPoint x: 498, startPoint y: 651, endPoint x: 794, endPoint y: 561, distance: 309.5
click at [794, 561] on div "Rule Definition index IN (azure_oswin,azure_oswinsec,main,oswin,oswinsec,ot_osw…" at bounding box center [956, 630] width 964 height 203
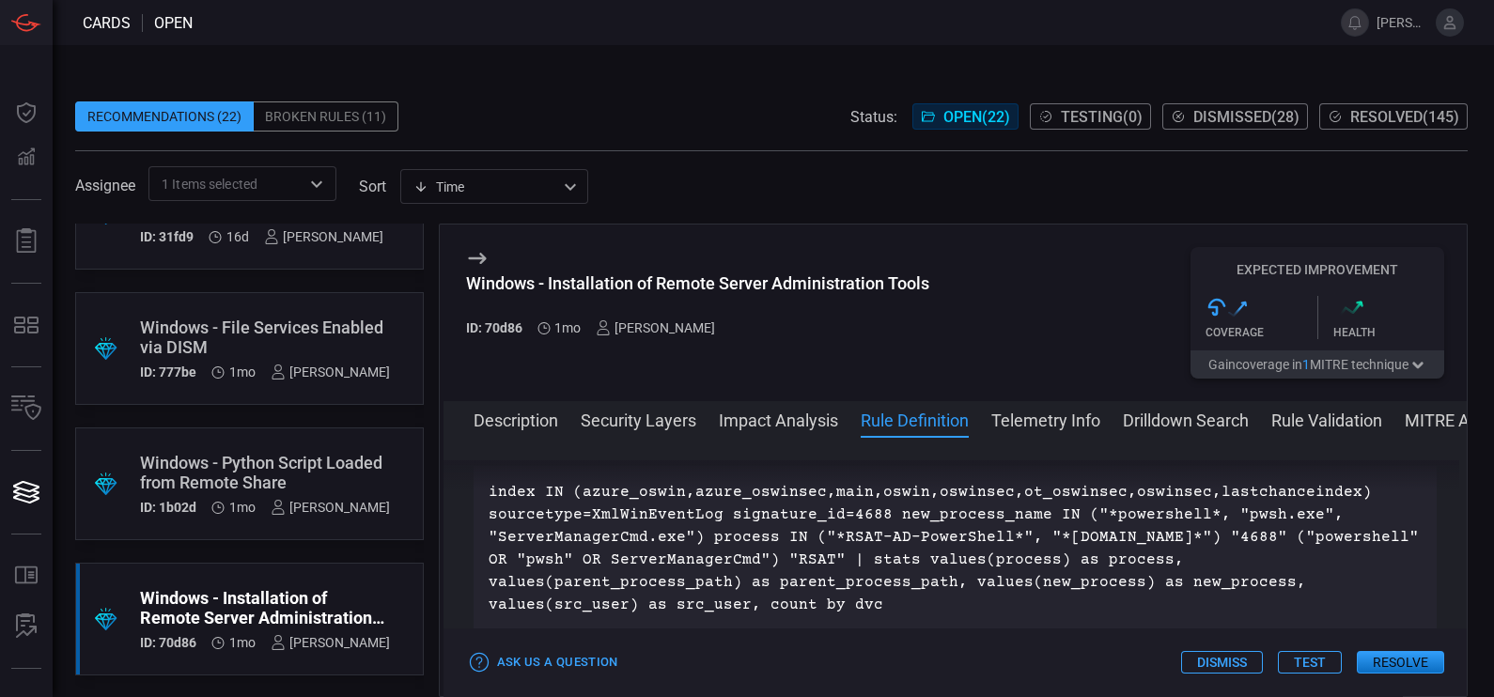
scroll to position [918, 0]
drag, startPoint x: 489, startPoint y: 479, endPoint x: 869, endPoint y: 602, distance: 400.1
click at [869, 602] on div "Description Remote Server Administration Tools (RSAT) are a collection of utili…" at bounding box center [956, 564] width 1025 height 206
copy div "Description Remote Server Administration Tools (RSAT) are a collection of utili…"
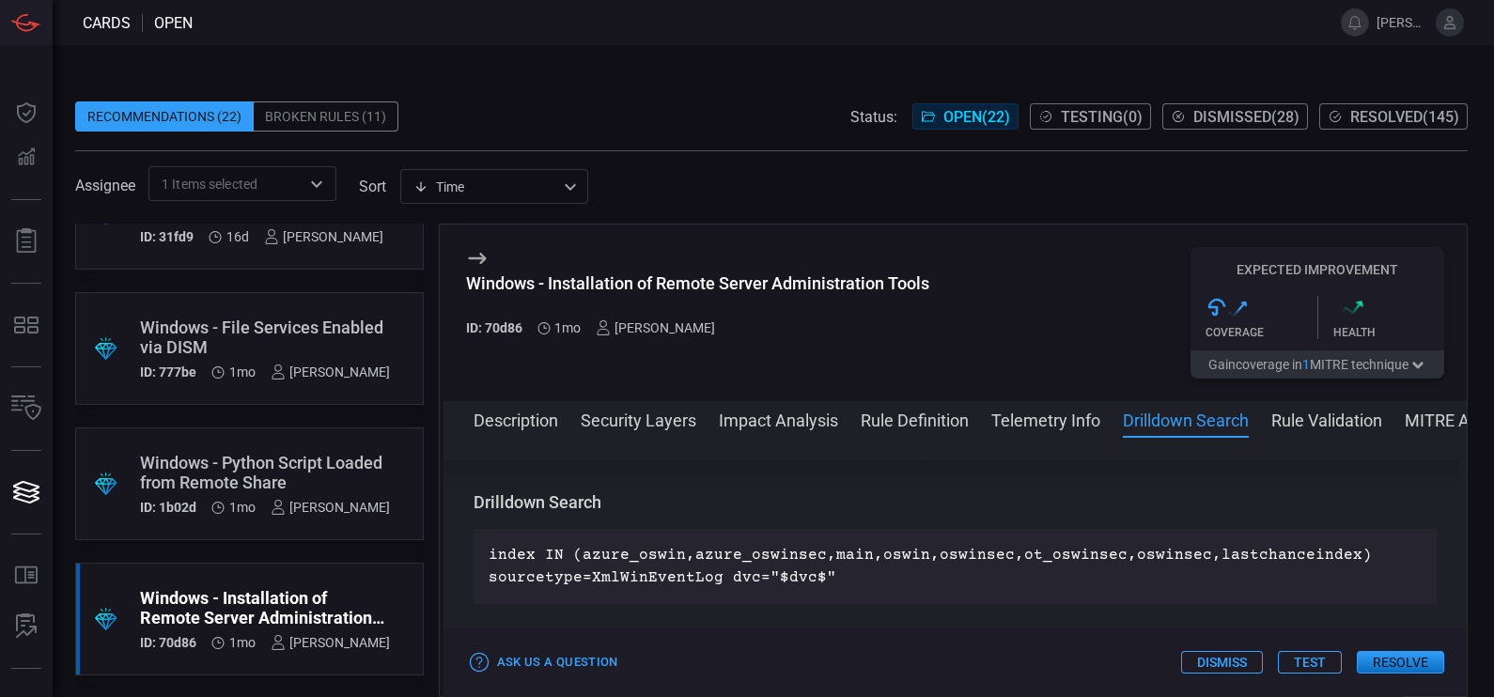
scroll to position [1204, 0]
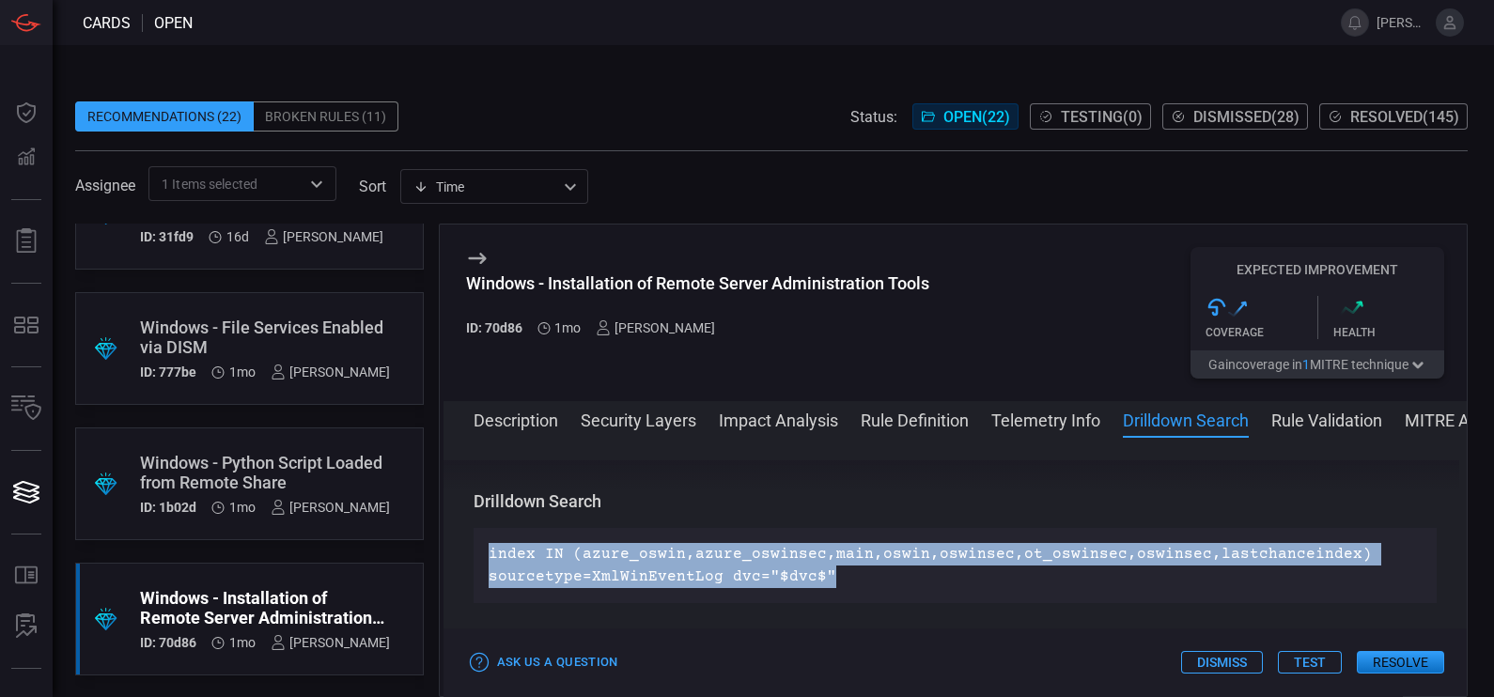
drag, startPoint x: 855, startPoint y: 579, endPoint x: 479, endPoint y: 557, distance: 376.6
click at [479, 557] on div "index IN (azure_oswin,azure_oswinsec,main,oswin,oswinsec,ot_oswinsec,oswinsec,l…" at bounding box center [956, 565] width 964 height 75
copy p "index IN (azure_oswin,azure_oswinsec,main,oswin,oswinsec,ot_oswinsec,oswinsec,l…"
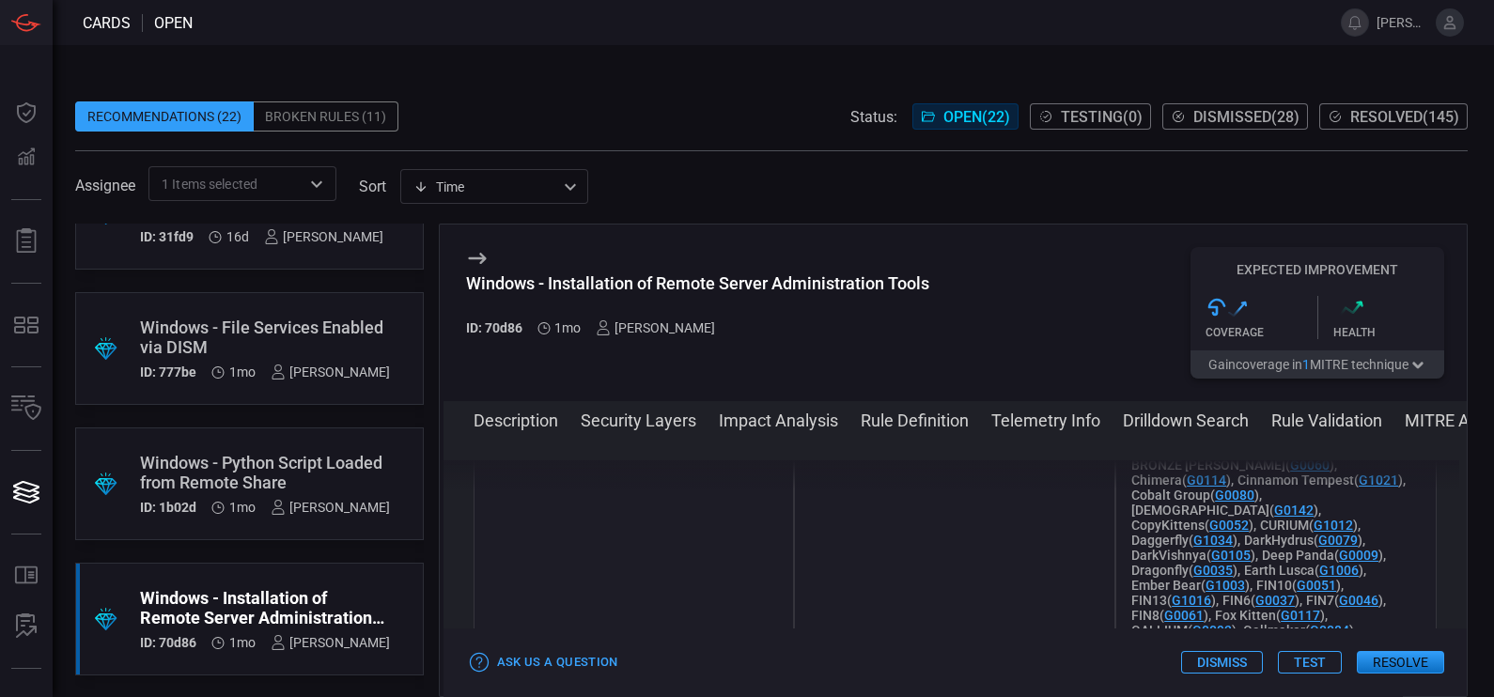
scroll to position [2008, 0]
click at [1316, 414] on button "Rule Validation" at bounding box center [1327, 419] width 111 height 23
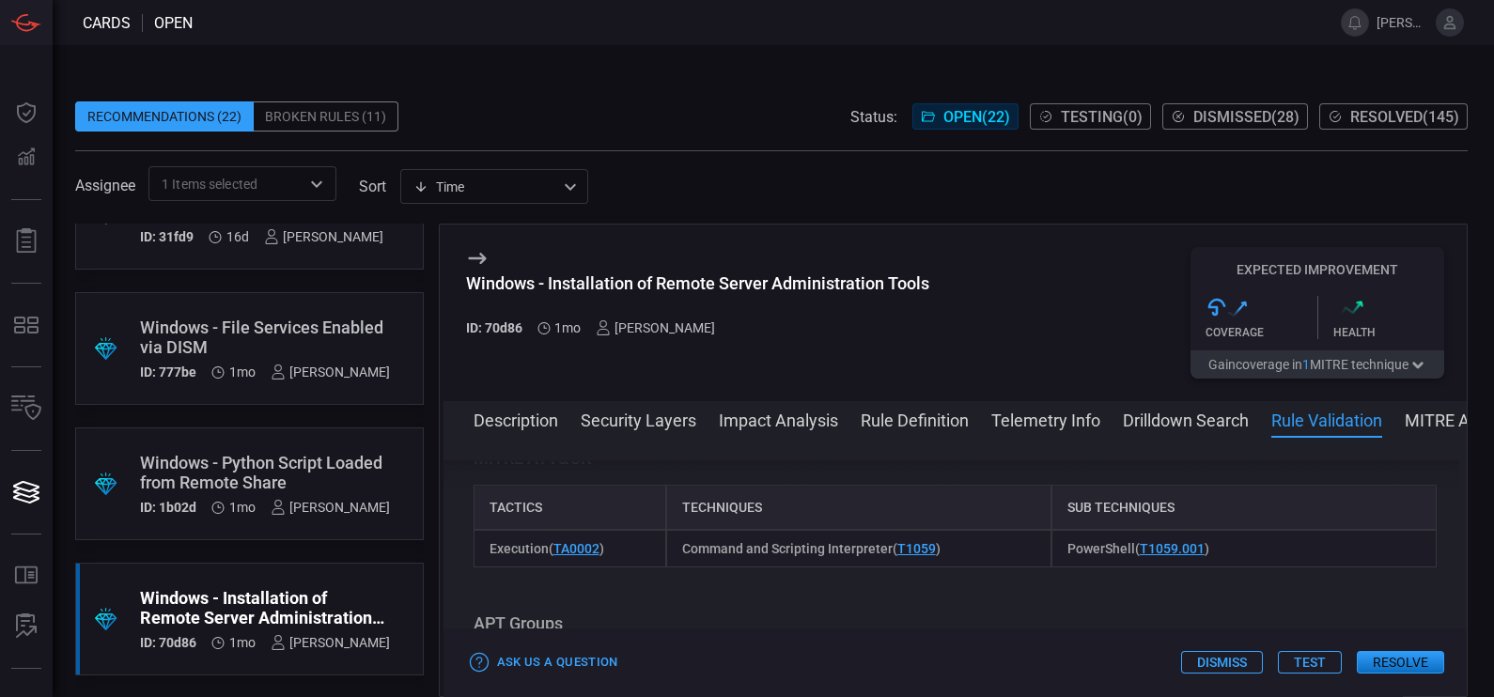
scroll to position [1372, 0]
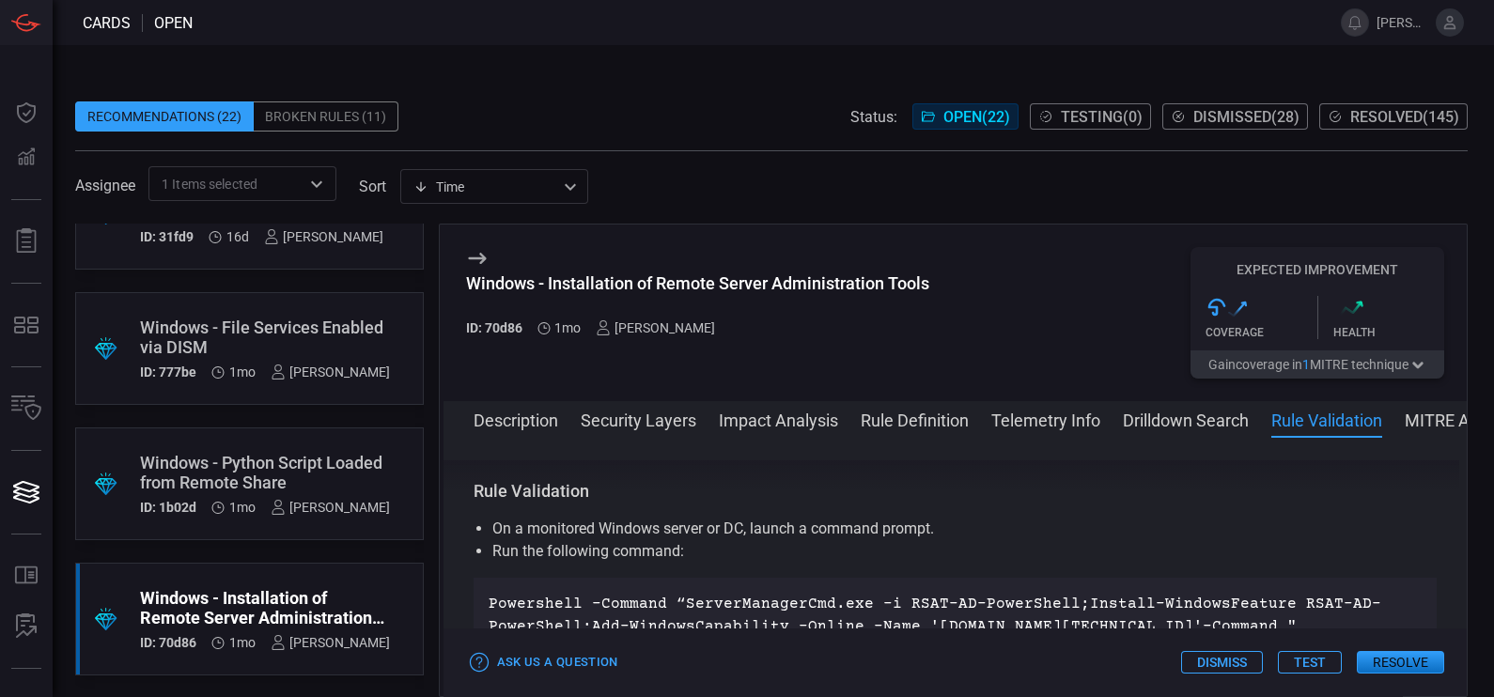
click at [1433, 414] on button "MITRE ATT&CK" at bounding box center [1463, 419] width 117 height 23
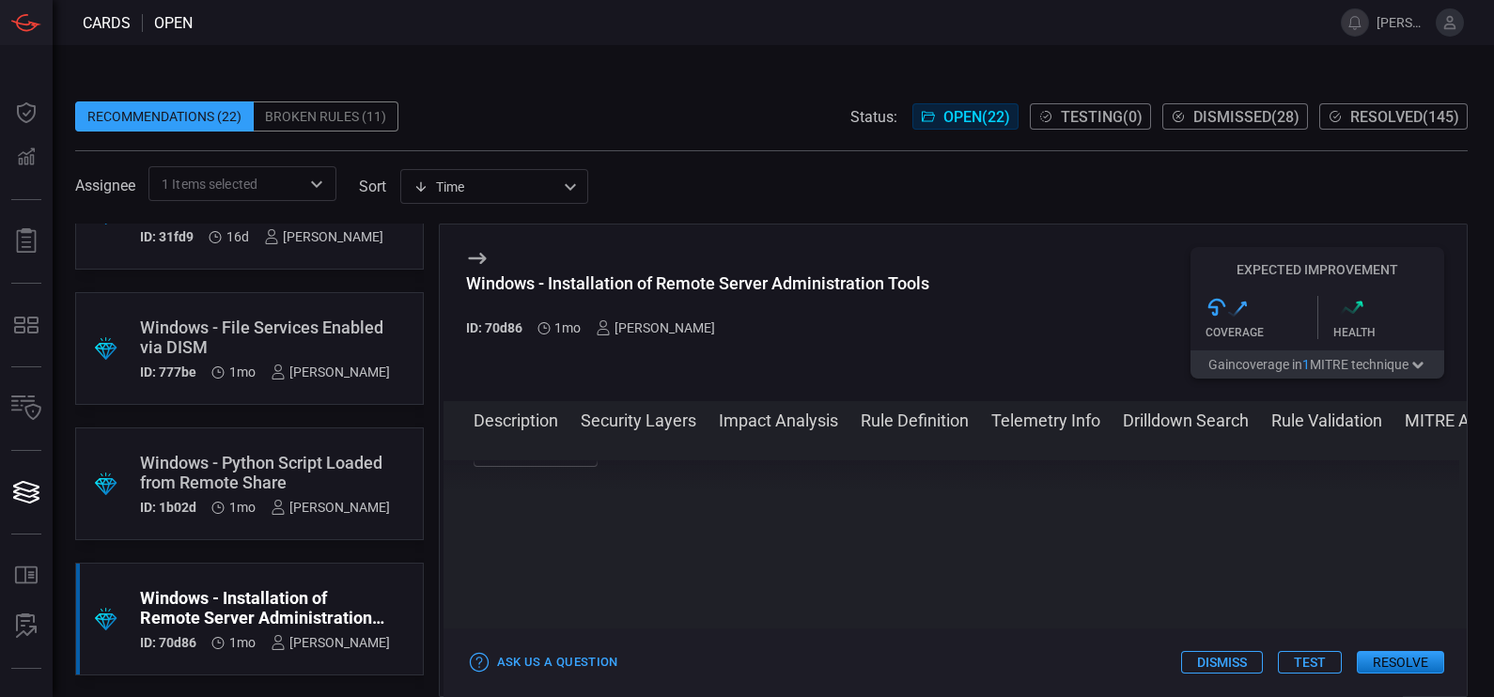
scroll to position [2902, 0]
click at [1409, 422] on button "MITRE ATT&CK" at bounding box center [1463, 419] width 117 height 23
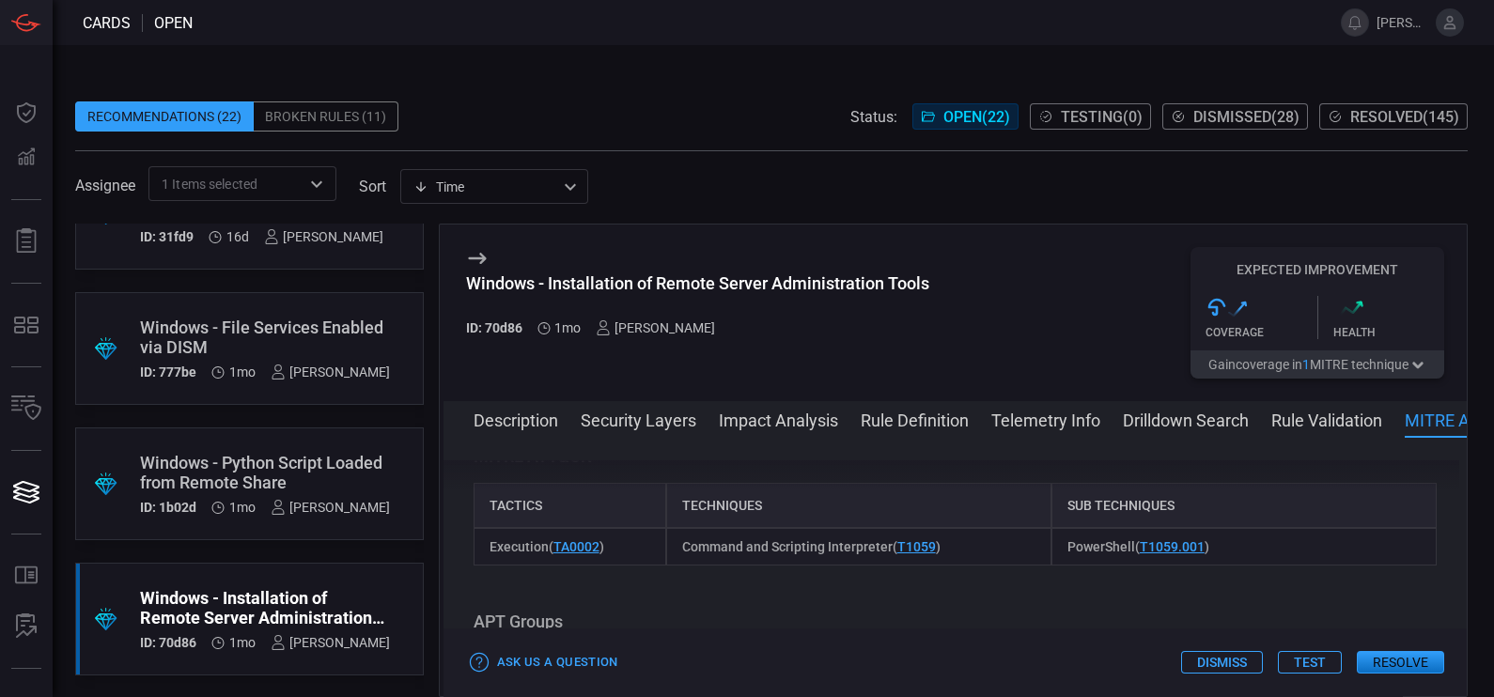
scroll to position [1628, 0]
